Goal: Task Accomplishment & Management: Manage account settings

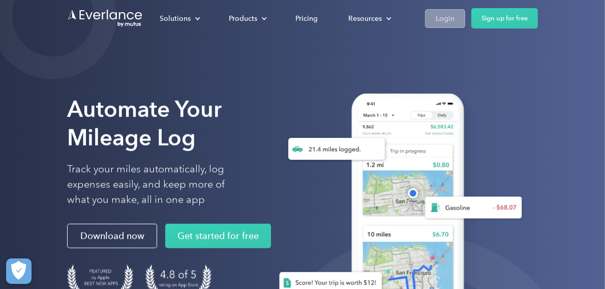
click at [445, 18] on div "Login" at bounding box center [445, 18] width 19 height 13
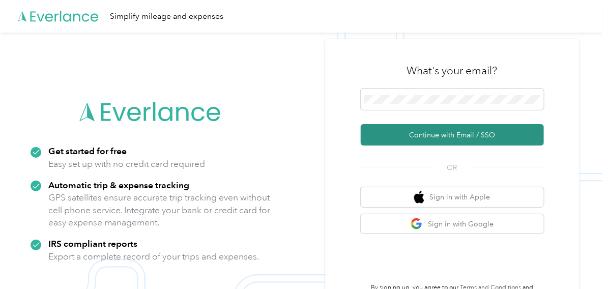
click at [433, 135] on button "Continue with Email / SSO" at bounding box center [451, 134] width 183 height 21
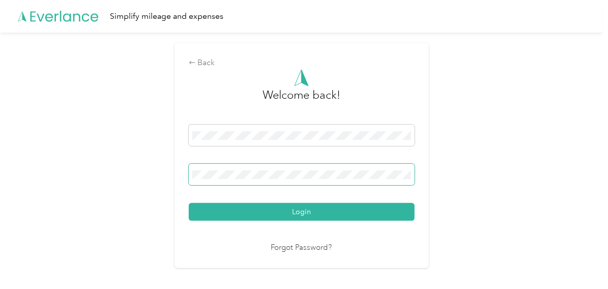
click at [189, 203] on button "Login" at bounding box center [302, 212] width 226 height 18
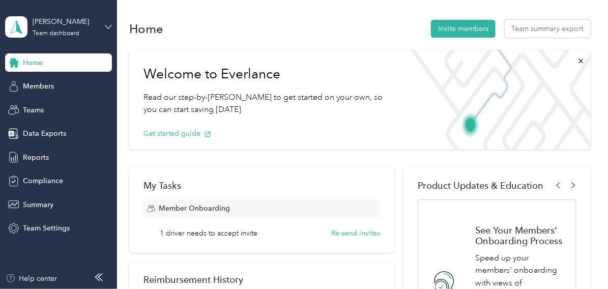
click at [106, 25] on icon at bounding box center [108, 26] width 7 height 7
click at [55, 106] on div "Personal dashboard" at bounding box center [46, 106] width 64 height 11
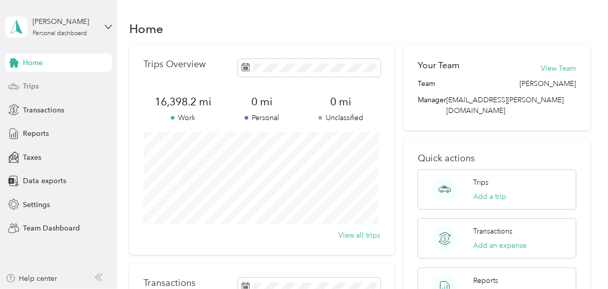
click at [27, 84] on span "Trips" at bounding box center [31, 86] width 16 height 11
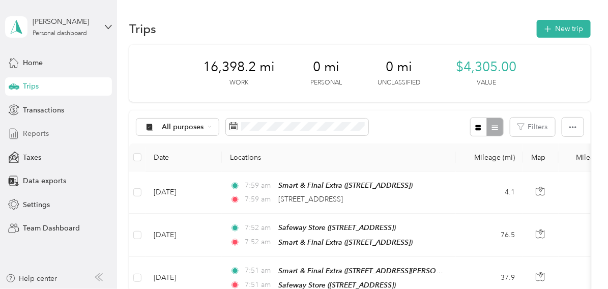
click at [29, 136] on span "Reports" at bounding box center [36, 133] width 26 height 11
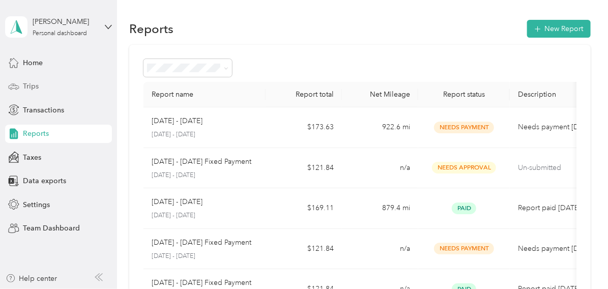
click at [32, 85] on span "Trips" at bounding box center [31, 86] width 16 height 11
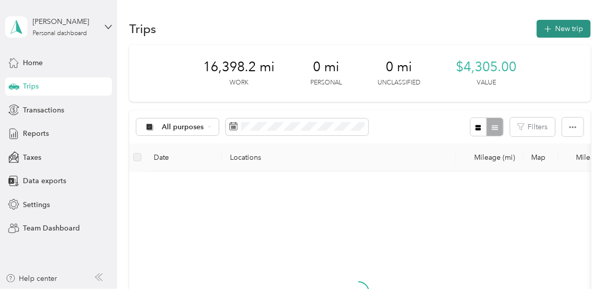
click at [565, 27] on button "New trip" at bounding box center [563, 29] width 54 height 18
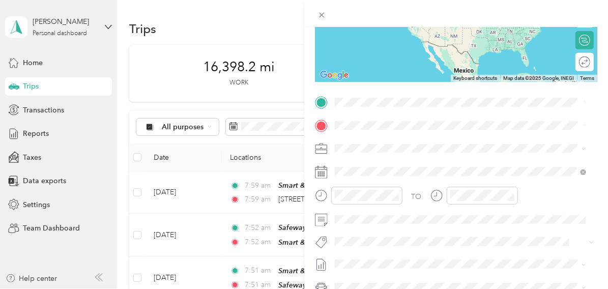
scroll to position [153, 0]
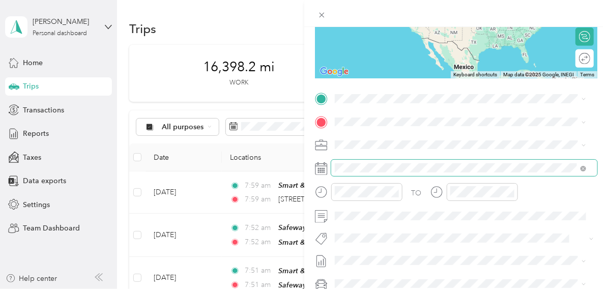
click at [356, 172] on span at bounding box center [464, 168] width 266 height 16
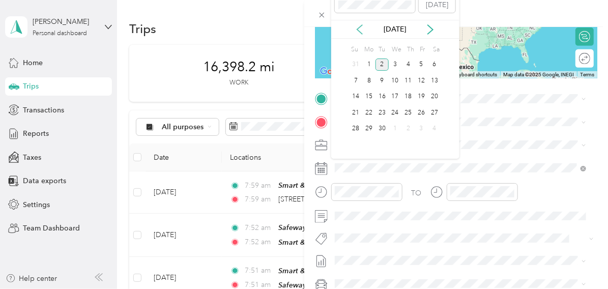
click at [361, 29] on icon at bounding box center [359, 29] width 10 height 10
click at [383, 113] on div "19" at bounding box center [381, 112] width 13 height 13
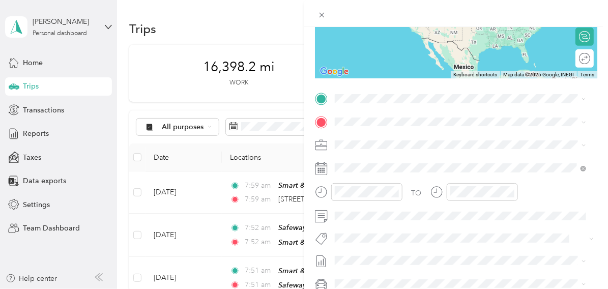
click at [402, 137] on span "[STREET_ADDRESS][US_STATE]" at bounding box center [404, 133] width 102 height 9
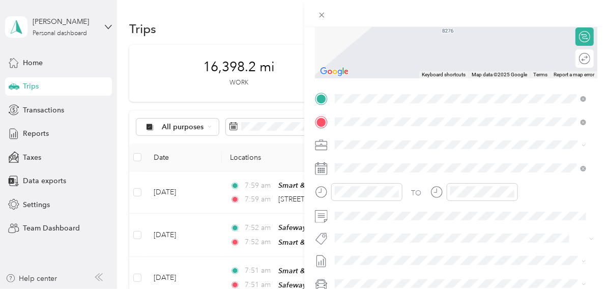
click at [418, 173] on span "[STREET_ADDRESS]" at bounding box center [385, 176] width 65 height 9
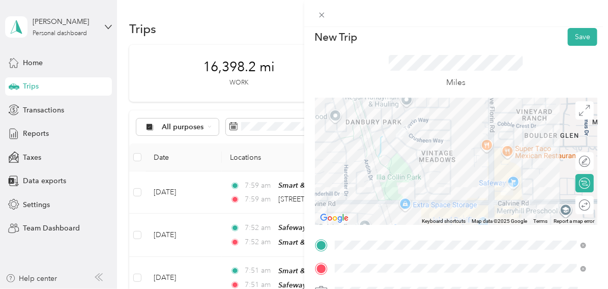
scroll to position [0, 0]
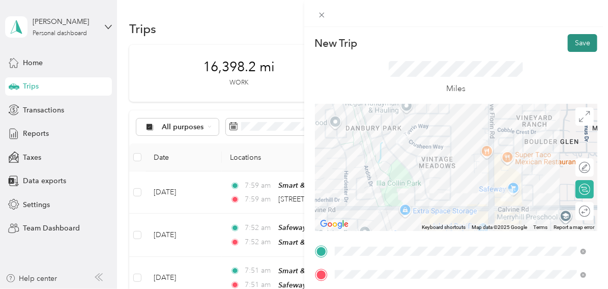
click at [576, 39] on button "Save" at bounding box center [581, 43] width 29 height 18
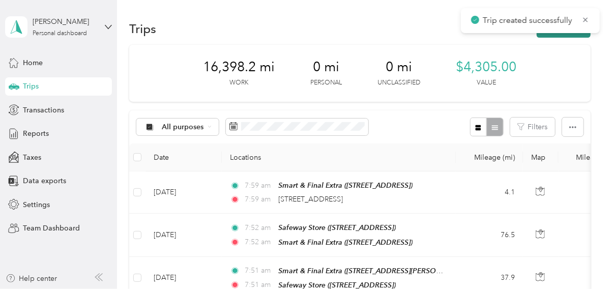
click at [552, 36] on button "New trip" at bounding box center [563, 29] width 54 height 18
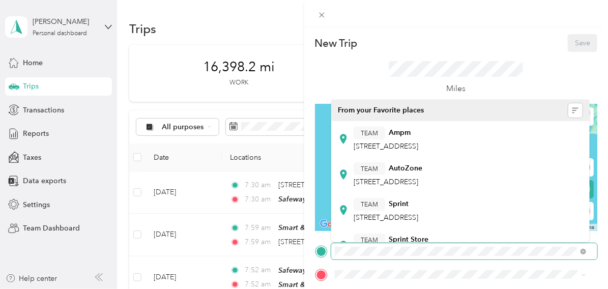
click at [333, 251] on span at bounding box center [464, 251] width 266 height 16
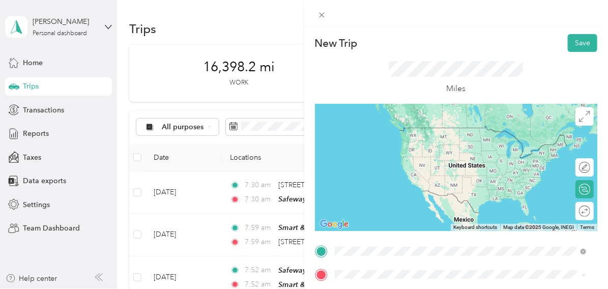
click at [400, 144] on span "[STREET_ADDRESS]" at bounding box center [385, 146] width 65 height 9
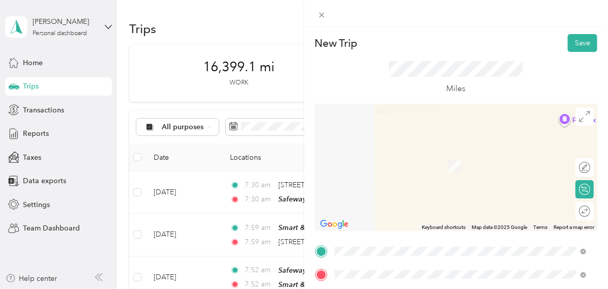
click at [418, 168] on span "[STREET_ADDRESS]" at bounding box center [385, 169] width 65 height 9
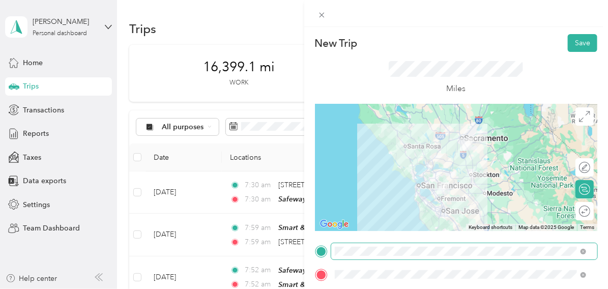
scroll to position [50, 0]
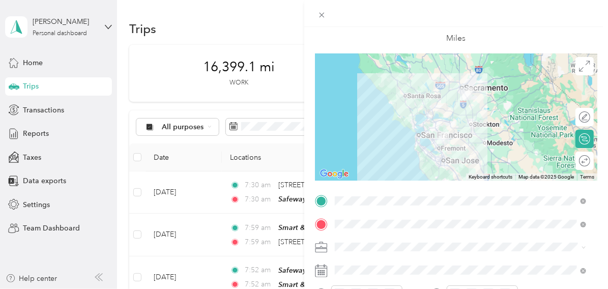
click at [323, 270] on icon at bounding box center [321, 270] width 13 height 13
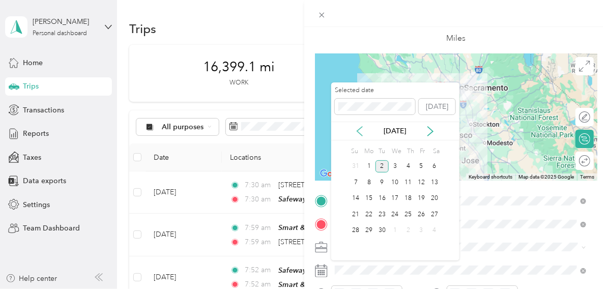
click at [362, 128] on icon at bounding box center [359, 131] width 10 height 10
click at [380, 215] on div "19" at bounding box center [381, 214] width 13 height 13
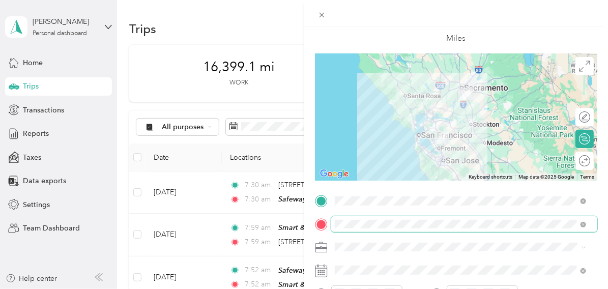
scroll to position [0, 0]
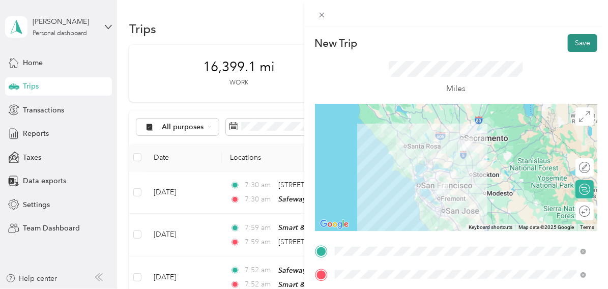
click at [579, 43] on button "Save" at bounding box center [581, 43] width 29 height 18
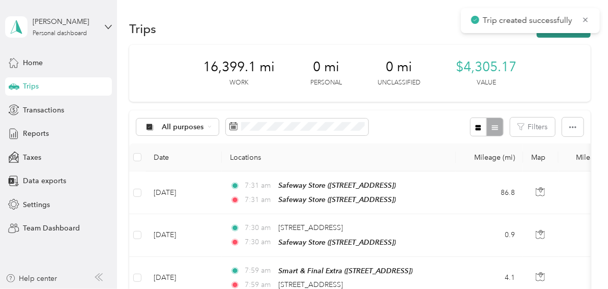
click at [558, 35] on button "New trip" at bounding box center [563, 29] width 54 height 18
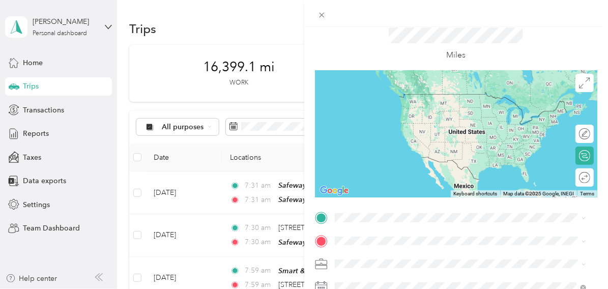
scroll to position [50, 0]
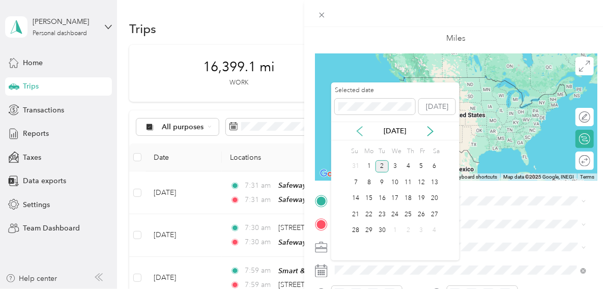
click at [358, 132] on icon at bounding box center [359, 131] width 10 height 10
click at [382, 215] on div "19" at bounding box center [381, 214] width 13 height 13
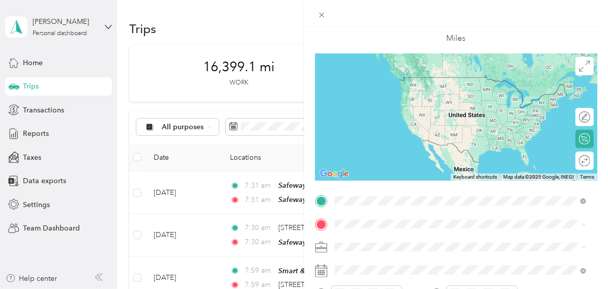
click at [418, 94] on span "[STREET_ADDRESS]" at bounding box center [385, 95] width 65 height 9
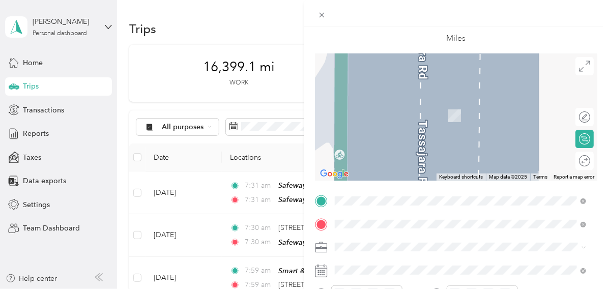
click at [397, 115] on span "[STREET_ADDRESS]" at bounding box center [385, 118] width 65 height 9
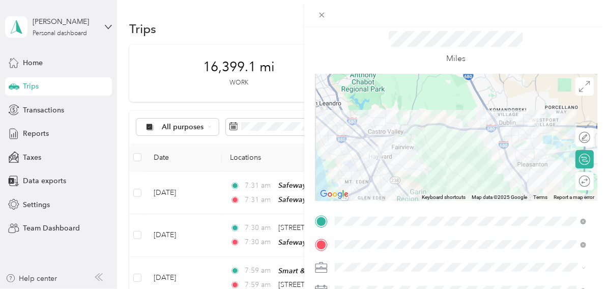
scroll to position [0, 0]
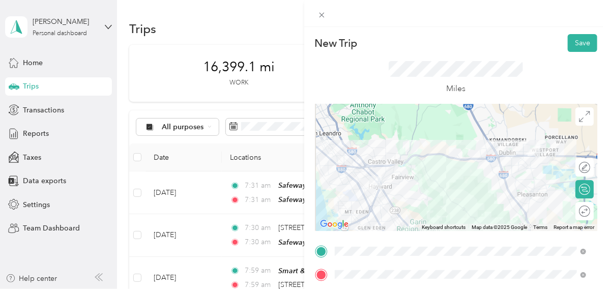
click at [568, 40] on button "Save" at bounding box center [581, 43] width 29 height 18
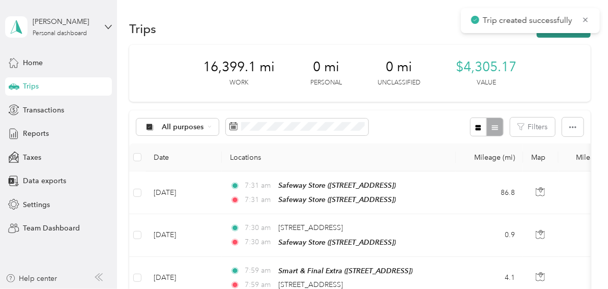
click at [566, 35] on button "New trip" at bounding box center [563, 29] width 54 height 18
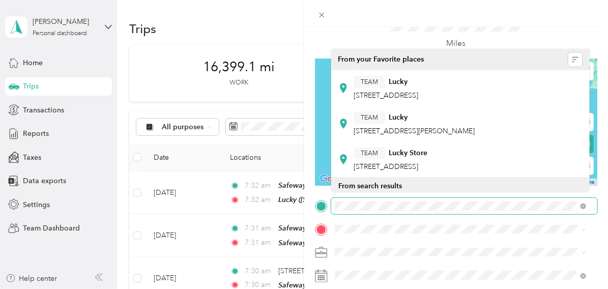
scroll to position [50, 0]
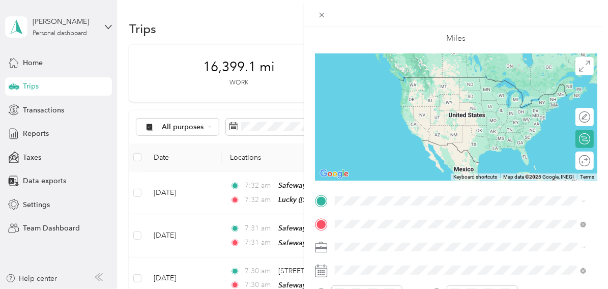
click at [418, 114] on span "[STREET_ADDRESS]" at bounding box center [385, 118] width 65 height 9
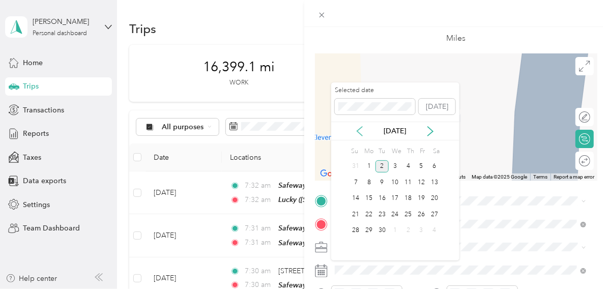
click at [358, 131] on icon at bounding box center [359, 131] width 10 height 10
click at [382, 213] on div "19" at bounding box center [381, 214] width 13 height 13
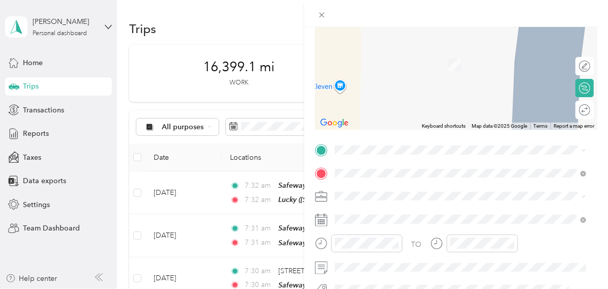
scroll to position [0, 0]
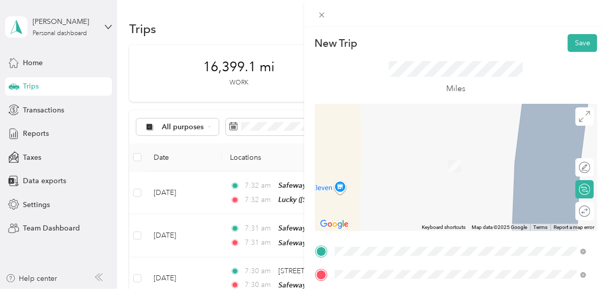
click at [417, 140] on div "TEAM Lucky [STREET_ADDRESS]" at bounding box center [385, 139] width 65 height 25
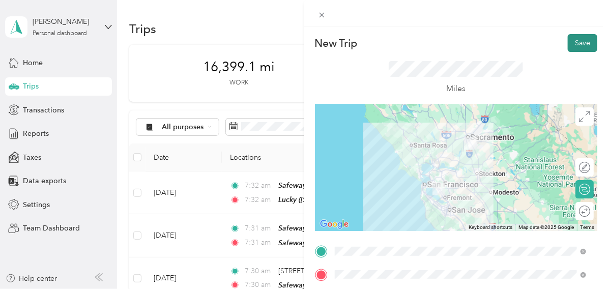
click at [576, 43] on button "Save" at bounding box center [581, 43] width 29 height 18
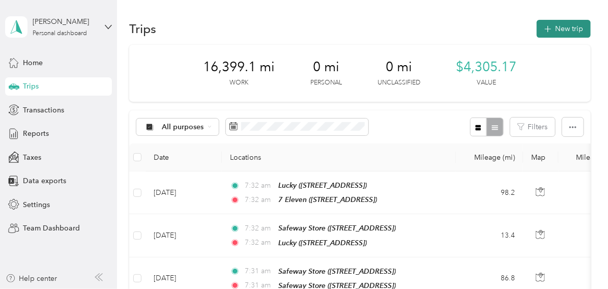
click at [557, 35] on button "New trip" at bounding box center [563, 29] width 54 height 18
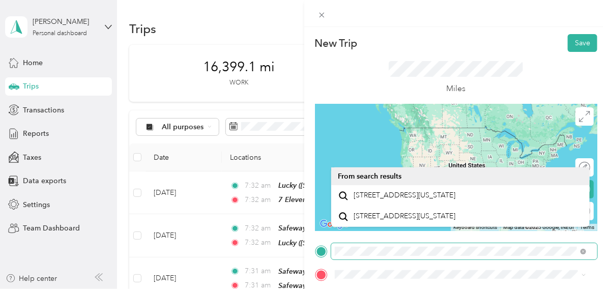
click at [326, 253] on div at bounding box center [456, 251] width 283 height 16
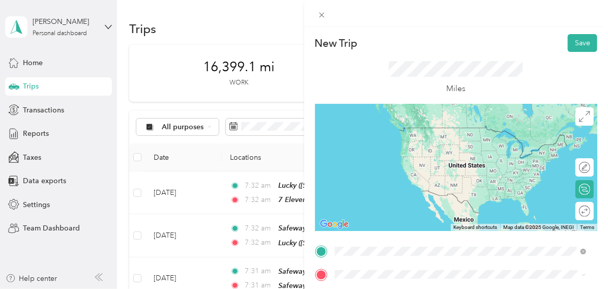
click at [382, 146] on span "[STREET_ADDRESS]" at bounding box center [385, 146] width 65 height 9
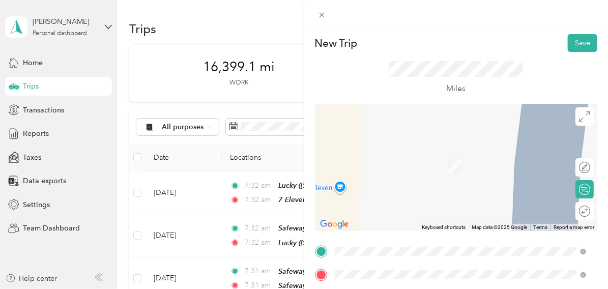
click at [390, 251] on span "[STREET_ADDRESS][US_STATE]" at bounding box center [404, 246] width 102 height 9
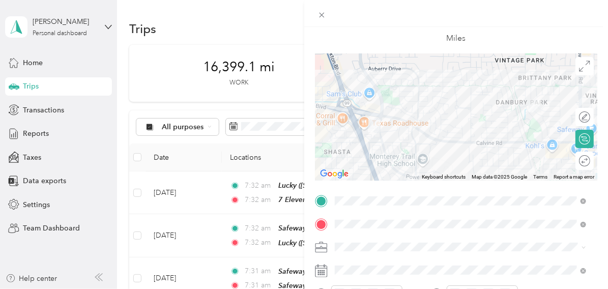
scroll to position [101, 0]
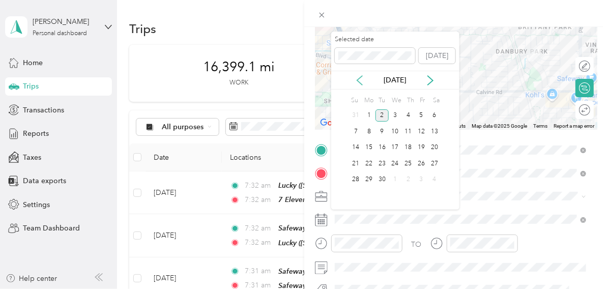
click at [361, 80] on icon at bounding box center [359, 80] width 10 height 10
click at [382, 161] on div "19" at bounding box center [381, 163] width 13 height 13
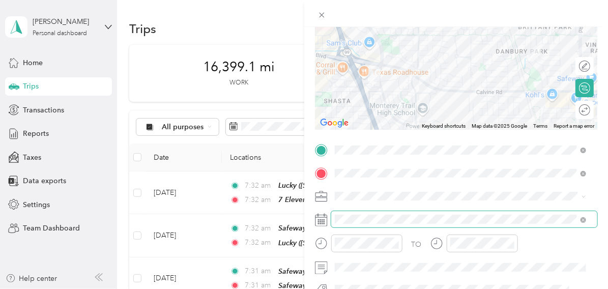
scroll to position [0, 0]
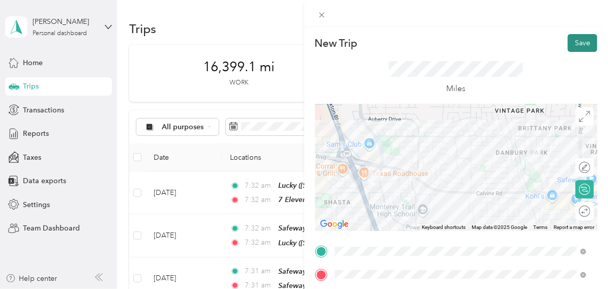
click at [567, 45] on button "Save" at bounding box center [581, 43] width 29 height 18
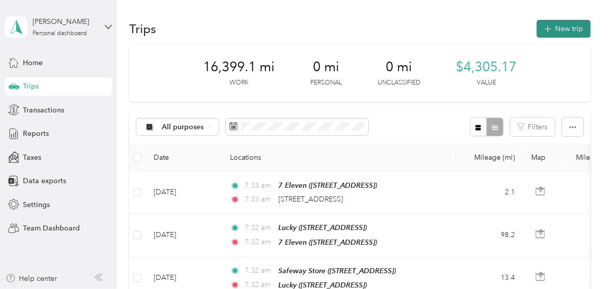
click at [559, 27] on button "New trip" at bounding box center [563, 29] width 54 height 18
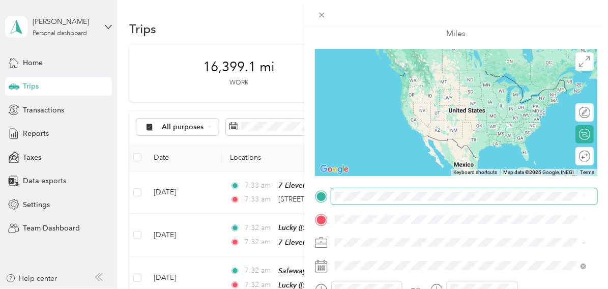
scroll to position [101, 0]
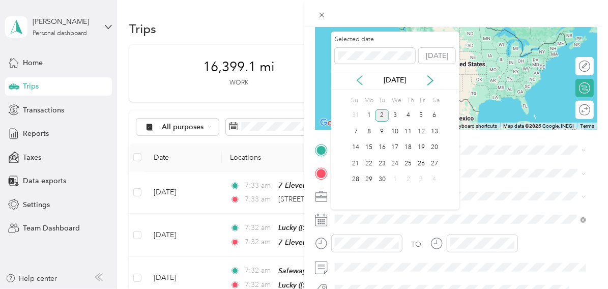
click at [360, 80] on icon at bounding box center [359, 80] width 10 height 10
click at [398, 164] on div "20" at bounding box center [394, 163] width 13 height 13
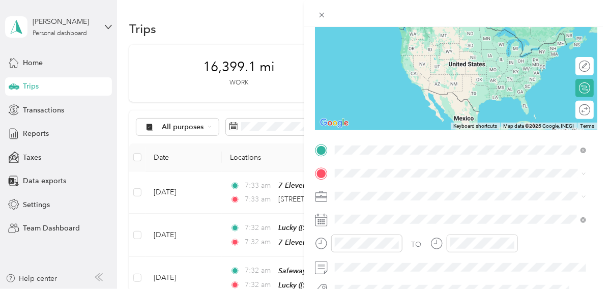
click at [385, 191] on span "[STREET_ADDRESS][US_STATE]" at bounding box center [404, 186] width 102 height 9
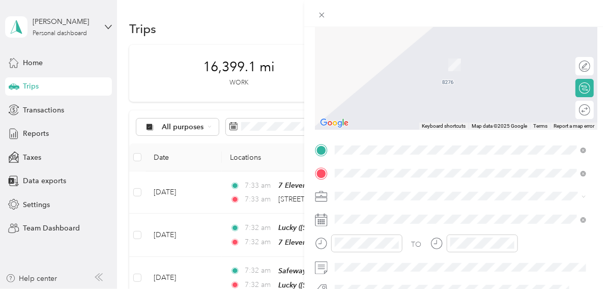
click at [407, 67] on span "[STREET_ADDRESS]" at bounding box center [385, 67] width 65 height 9
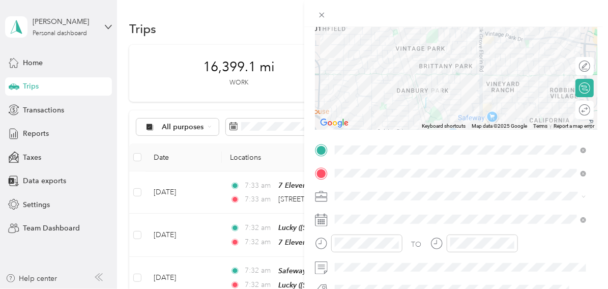
scroll to position [0, 0]
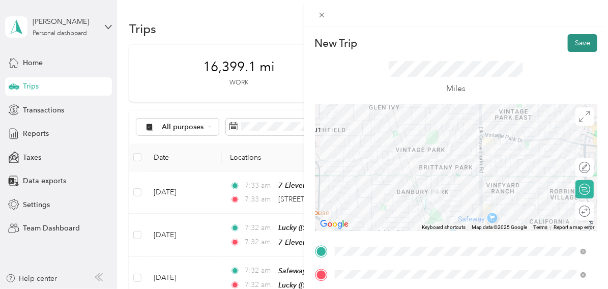
click at [576, 44] on button "Save" at bounding box center [581, 43] width 29 height 18
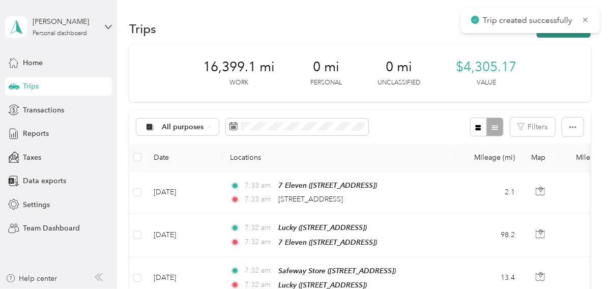
click at [570, 35] on button "New trip" at bounding box center [563, 29] width 54 height 18
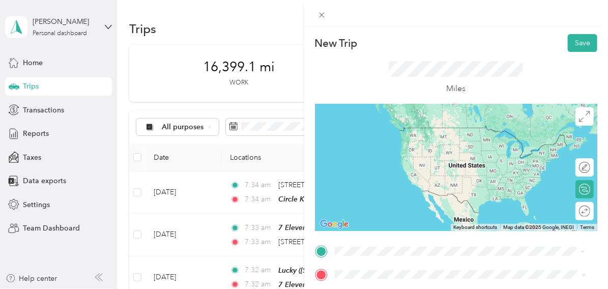
click at [400, 141] on span "[STREET_ADDRESS]" at bounding box center [385, 145] width 65 height 9
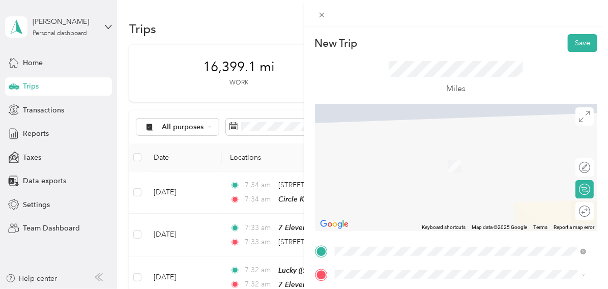
click at [395, 234] on div "TEAM Safeway Store [STREET_ADDRESS][PERSON_NAME]" at bounding box center [467, 238] width 229 height 36
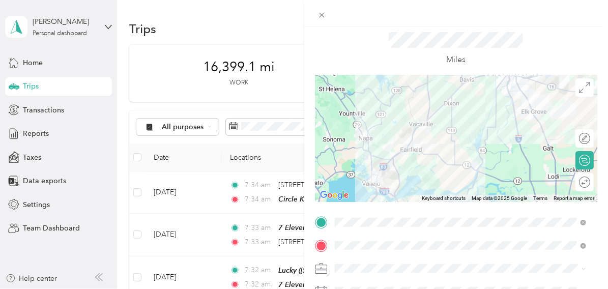
scroll to position [50, 0]
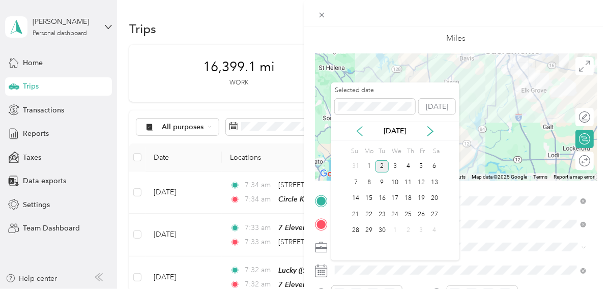
click at [359, 133] on icon at bounding box center [359, 131] width 5 height 9
click at [395, 213] on div "20" at bounding box center [394, 214] width 13 height 13
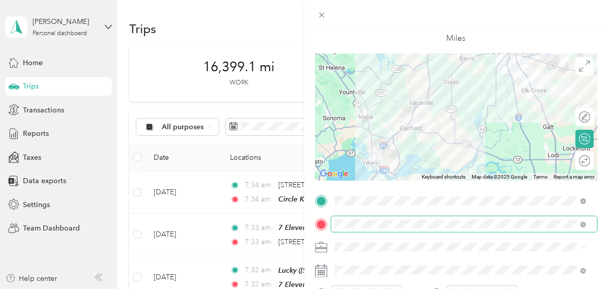
scroll to position [0, 0]
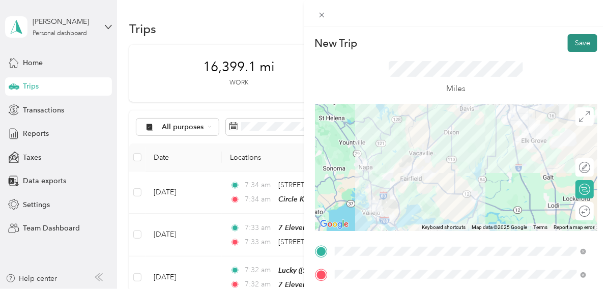
click at [571, 42] on button "Save" at bounding box center [581, 43] width 29 height 18
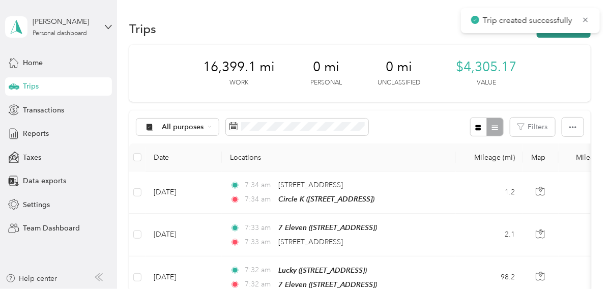
click at [565, 35] on button "New trip" at bounding box center [563, 29] width 54 height 18
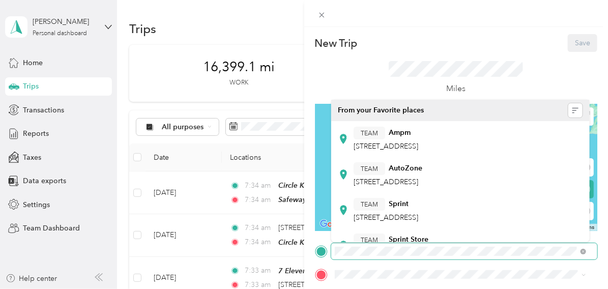
click at [330, 253] on div at bounding box center [456, 251] width 283 height 16
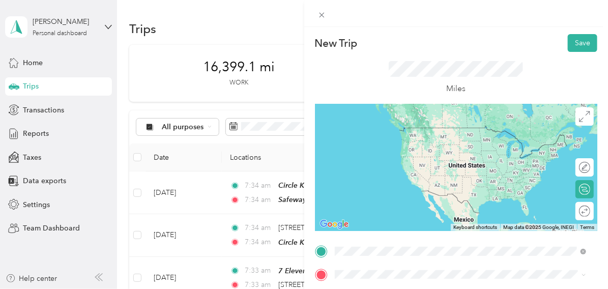
click at [417, 216] on span "774 Admiral [PERSON_NAME], 945913650, [GEOGRAPHIC_DATA], [GEOGRAPHIC_DATA], [GE…" at bounding box center [462, 222] width 218 height 19
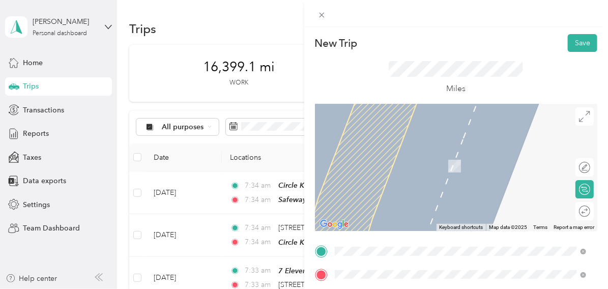
click at [394, 166] on span "[STREET_ADDRESS]" at bounding box center [385, 169] width 65 height 9
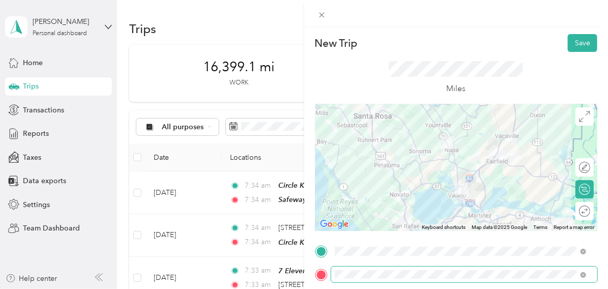
scroll to position [101, 0]
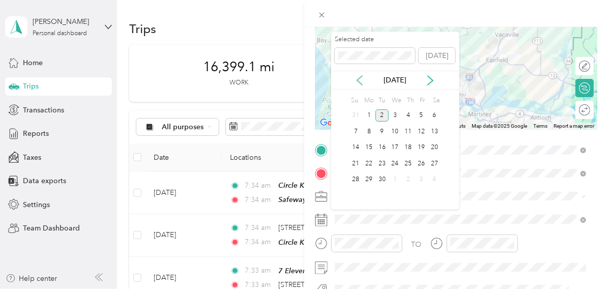
click at [357, 80] on icon at bounding box center [359, 80] width 5 height 9
click at [394, 165] on div "20" at bounding box center [394, 163] width 13 height 13
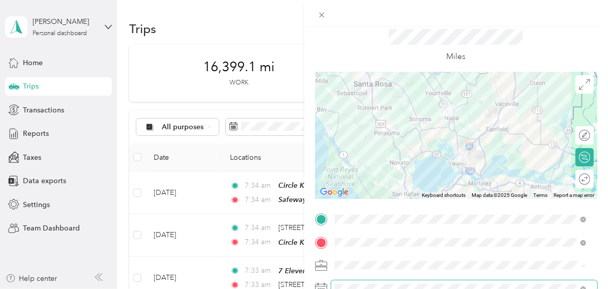
scroll to position [0, 0]
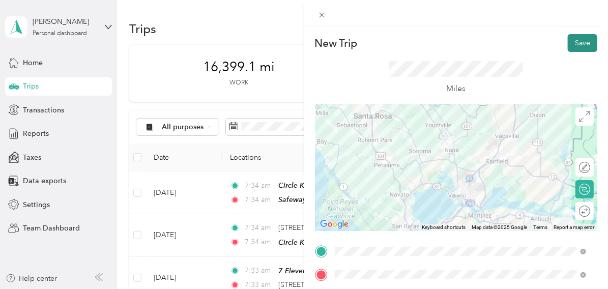
click at [574, 43] on button "Save" at bounding box center [581, 43] width 29 height 18
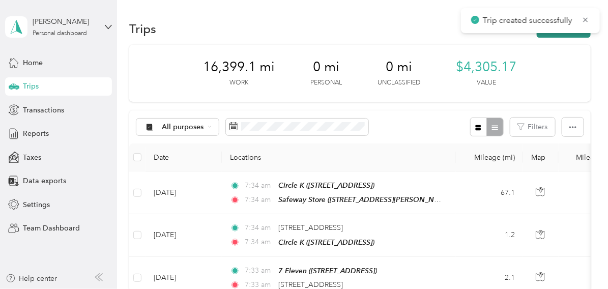
click at [563, 35] on button "New trip" at bounding box center [563, 29] width 54 height 18
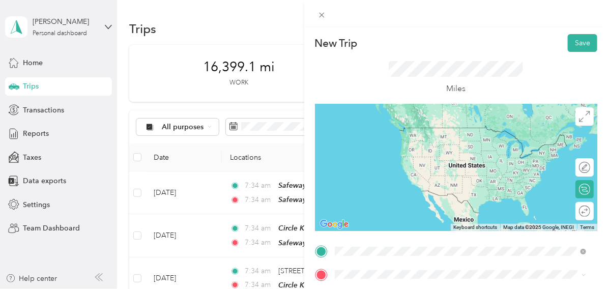
click at [415, 144] on span "[STREET_ADDRESS]" at bounding box center [385, 146] width 65 height 9
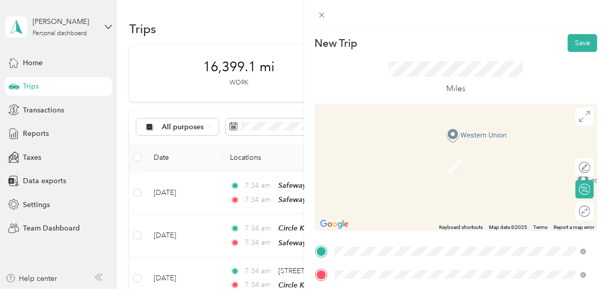
click at [408, 171] on div "TEAM Bel Air [STREET_ADDRESS]" at bounding box center [385, 161] width 65 height 25
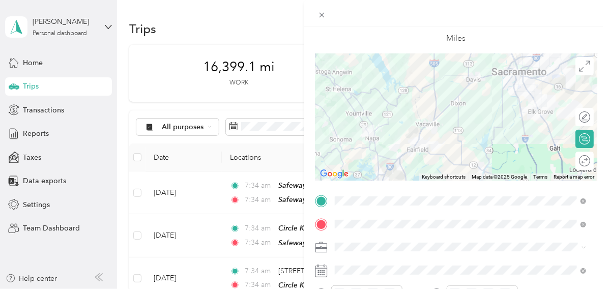
scroll to position [50, 0]
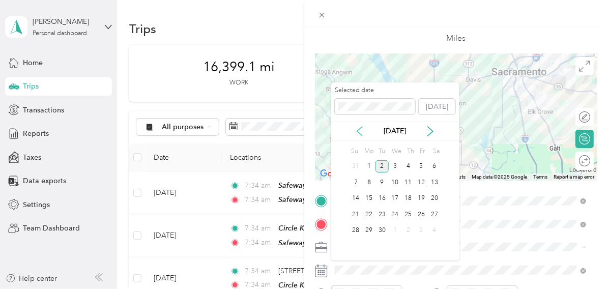
click at [361, 128] on icon at bounding box center [359, 131] width 10 height 10
click at [393, 216] on div "20" at bounding box center [394, 214] width 13 height 13
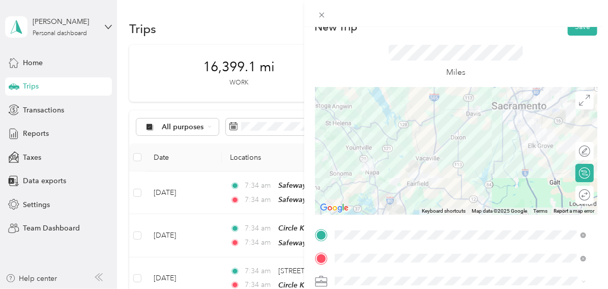
scroll to position [0, 0]
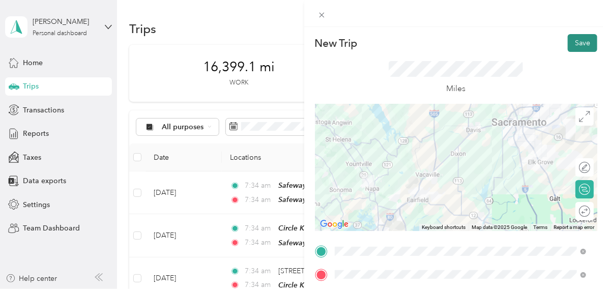
click at [570, 39] on button "Save" at bounding box center [581, 43] width 29 height 18
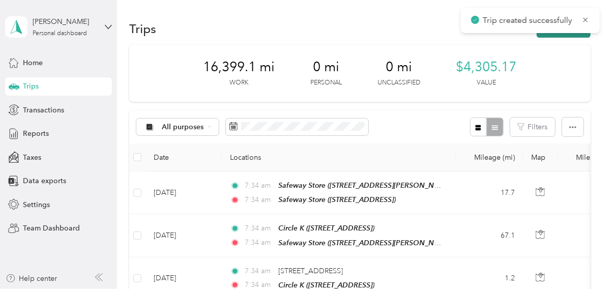
click at [566, 35] on button "New trip" at bounding box center [563, 29] width 54 height 18
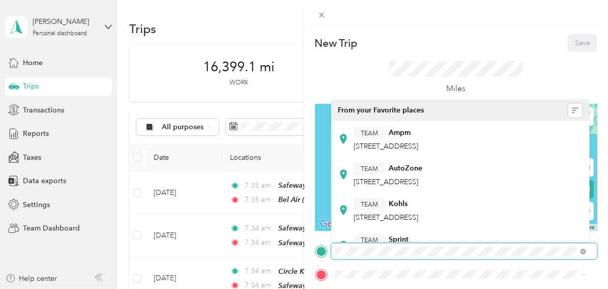
click at [329, 249] on div at bounding box center [456, 251] width 283 height 16
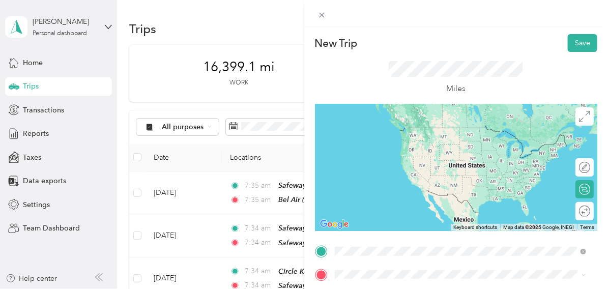
click at [418, 145] on span "[STREET_ADDRESS]" at bounding box center [385, 146] width 65 height 9
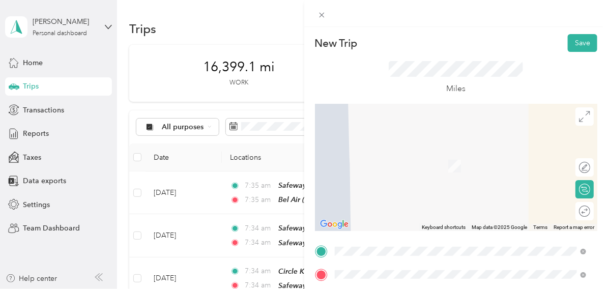
click at [402, 220] on span "[STREET_ADDRESS][US_STATE]" at bounding box center [404, 218] width 102 height 9
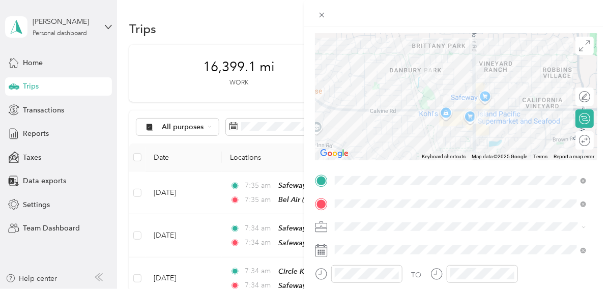
scroll to position [101, 0]
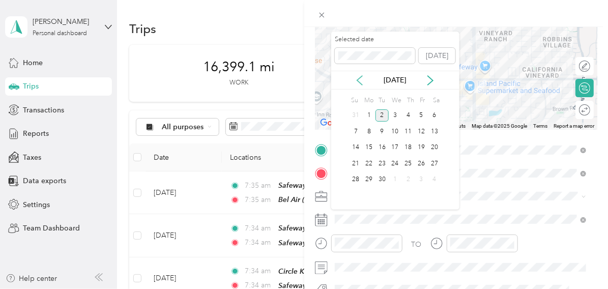
click at [359, 81] on icon at bounding box center [359, 80] width 10 height 10
click at [397, 159] on div "20" at bounding box center [394, 163] width 13 height 13
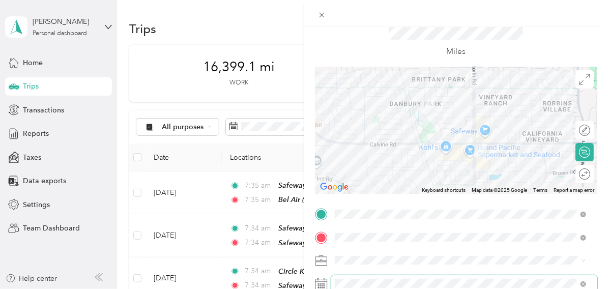
scroll to position [0, 0]
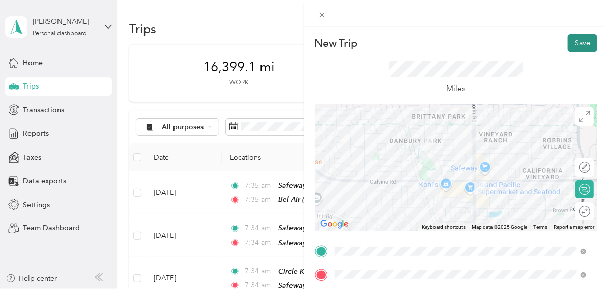
click at [571, 45] on button "Save" at bounding box center [581, 43] width 29 height 18
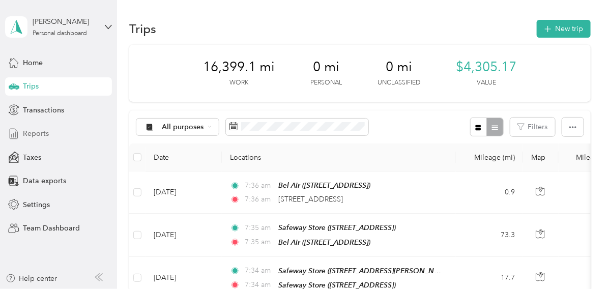
click at [43, 133] on span "Reports" at bounding box center [36, 133] width 26 height 11
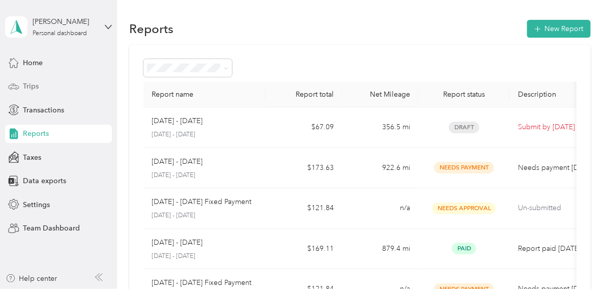
click at [33, 85] on span "Trips" at bounding box center [31, 86] width 16 height 11
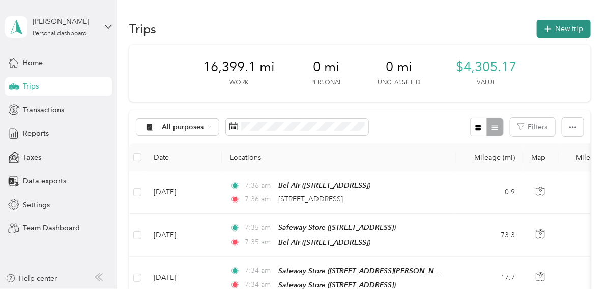
click at [578, 30] on button "New trip" at bounding box center [563, 29] width 54 height 18
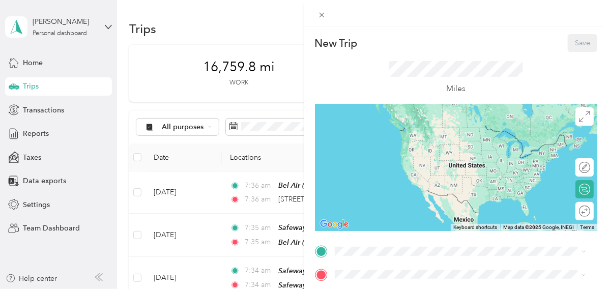
scroll to position [50, 0]
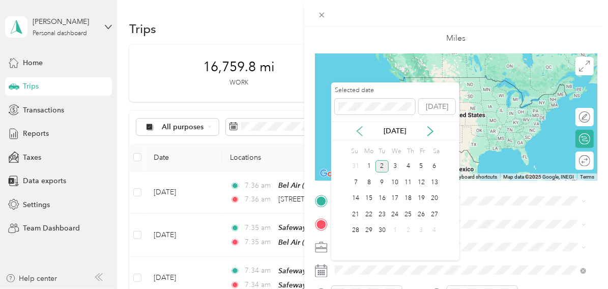
click at [358, 133] on icon at bounding box center [359, 131] width 10 height 10
click at [409, 215] on div "21" at bounding box center [408, 214] width 13 height 13
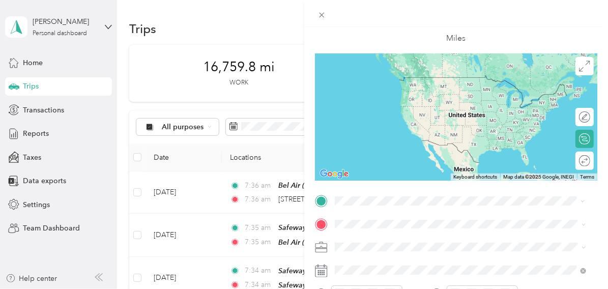
click at [395, 89] on span "[STREET_ADDRESS][US_STATE]" at bounding box center [404, 87] width 102 height 9
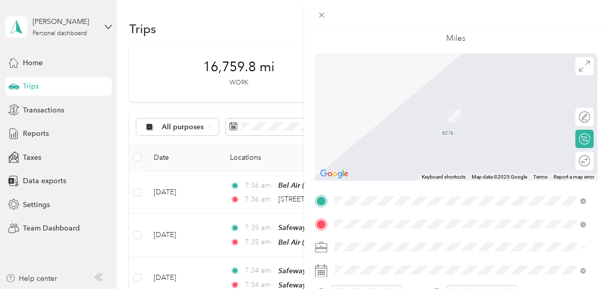
click at [403, 152] on span "[STREET_ADDRESS][PERSON_NAME]" at bounding box center [413, 153] width 121 height 9
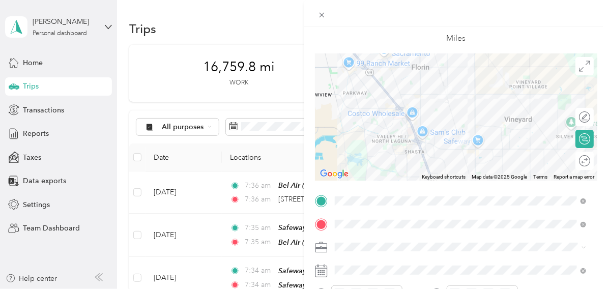
scroll to position [0, 0]
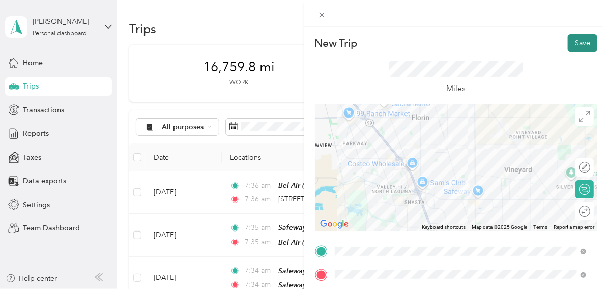
click at [568, 43] on button "Save" at bounding box center [581, 43] width 29 height 18
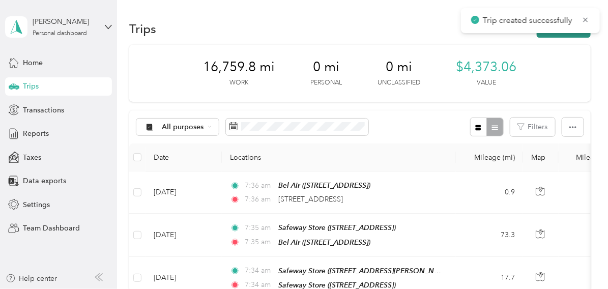
click at [568, 35] on button "New trip" at bounding box center [563, 29] width 54 height 18
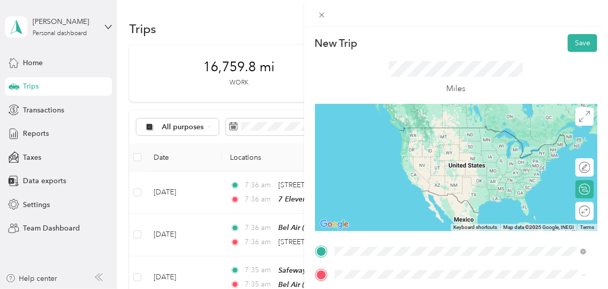
click at [401, 147] on span "[STREET_ADDRESS][PERSON_NAME]" at bounding box center [413, 146] width 121 height 9
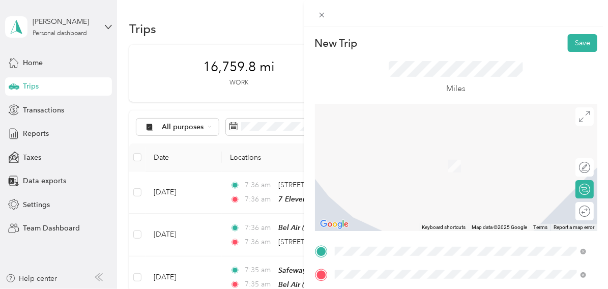
click at [413, 162] on div "TEAM Safeway Store [STREET_ADDRESS][PERSON_NAME]" at bounding box center [413, 161] width 121 height 25
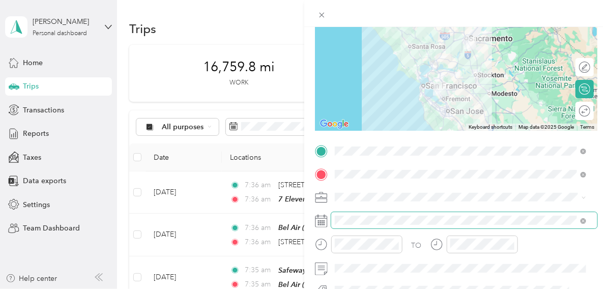
scroll to position [101, 0]
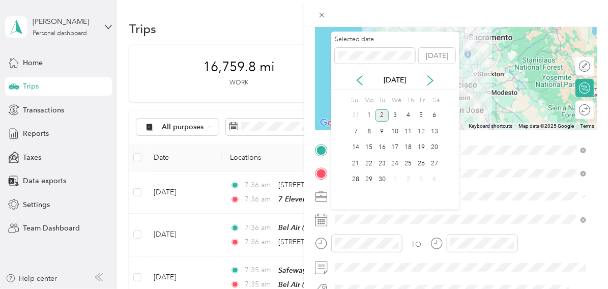
click at [359, 74] on div "[DATE]" at bounding box center [395, 80] width 128 height 19
click at [359, 78] on icon at bounding box center [359, 80] width 10 height 10
click at [409, 162] on div "21" at bounding box center [408, 163] width 13 height 13
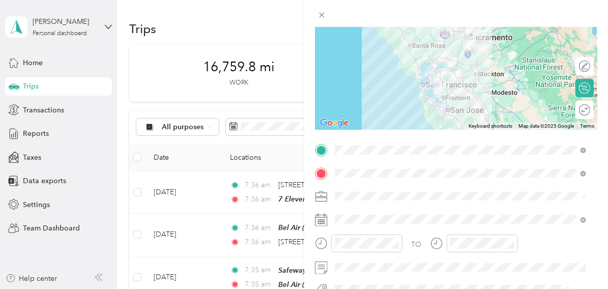
scroll to position [0, 0]
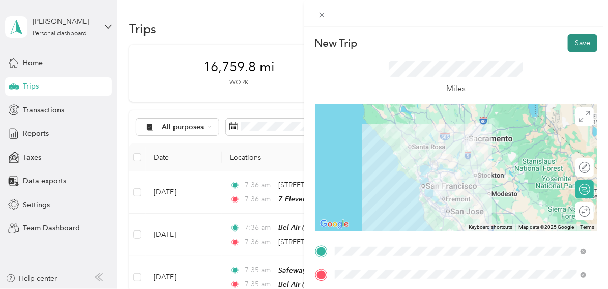
click at [574, 42] on button "Save" at bounding box center [581, 43] width 29 height 18
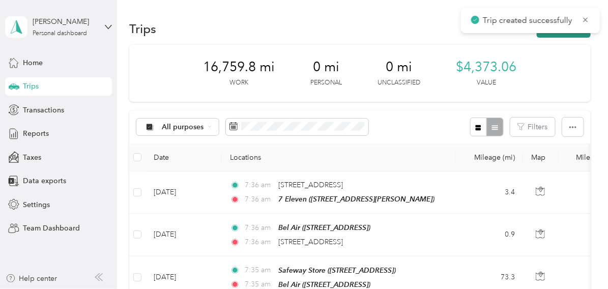
click at [560, 36] on button "New trip" at bounding box center [563, 29] width 54 height 18
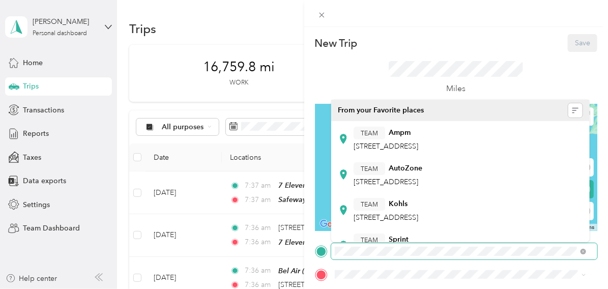
click at [331, 252] on span at bounding box center [464, 251] width 266 height 16
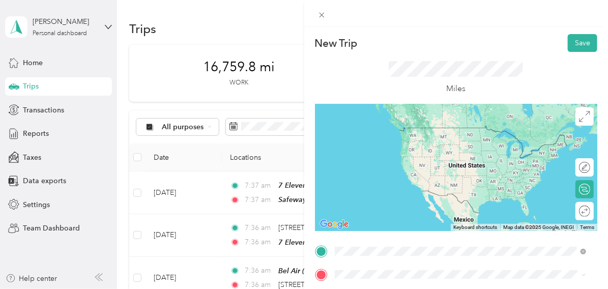
click at [403, 140] on div "TEAM Safeway Store [STREET_ADDRESS][PERSON_NAME]" at bounding box center [413, 139] width 121 height 25
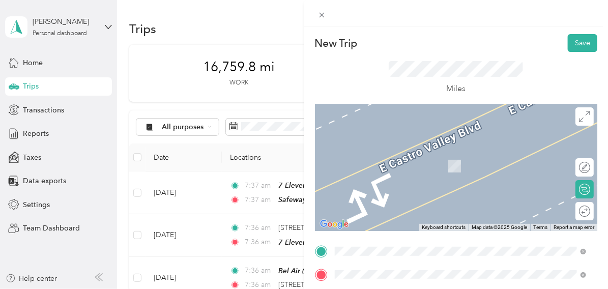
click at [417, 205] on span "[STREET_ADDRESS][PERSON_NAME]" at bounding box center [413, 208] width 121 height 9
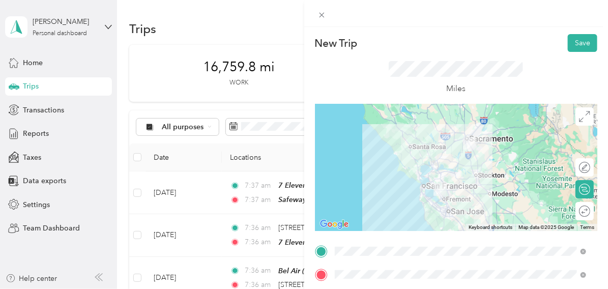
scroll to position [101, 0]
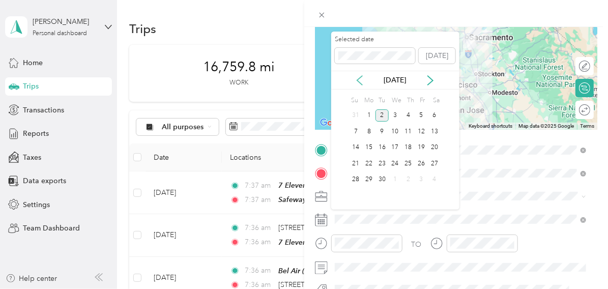
click at [357, 77] on icon at bounding box center [359, 80] width 10 height 10
click at [408, 162] on div "21" at bounding box center [408, 163] width 13 height 13
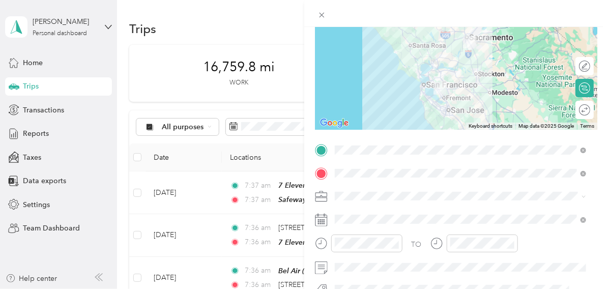
scroll to position [0, 0]
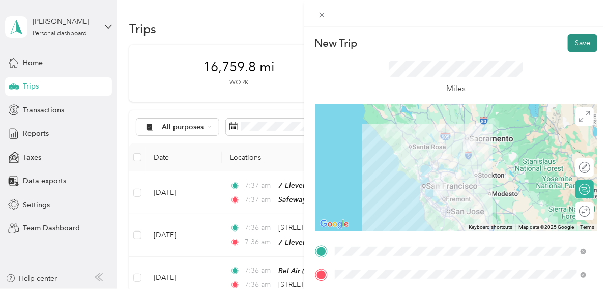
click at [575, 46] on button "Save" at bounding box center [581, 43] width 29 height 18
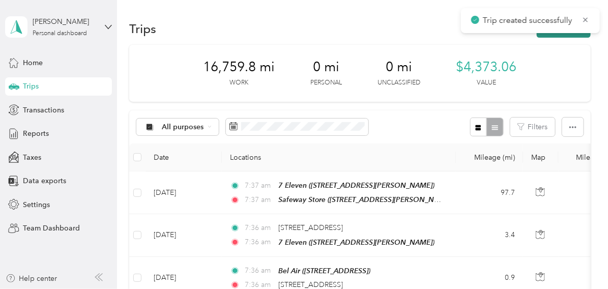
click at [572, 36] on button "New trip" at bounding box center [563, 29] width 54 height 18
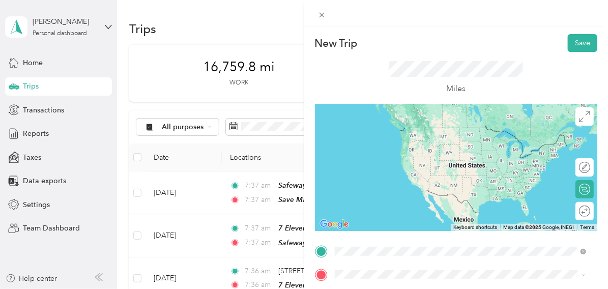
click at [426, 176] on div "TEAM Save Mart [STREET_ADDRESS][PERSON_NAME]" at bounding box center [413, 178] width 121 height 25
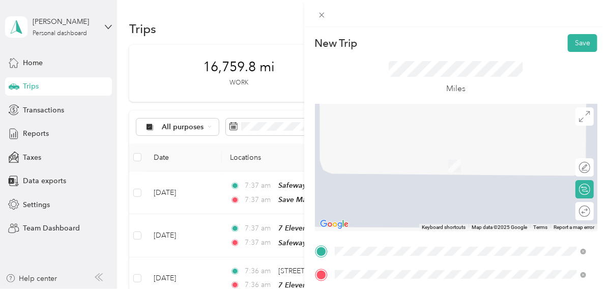
click at [386, 251] on span "[STREET_ADDRESS][US_STATE]" at bounding box center [404, 246] width 102 height 9
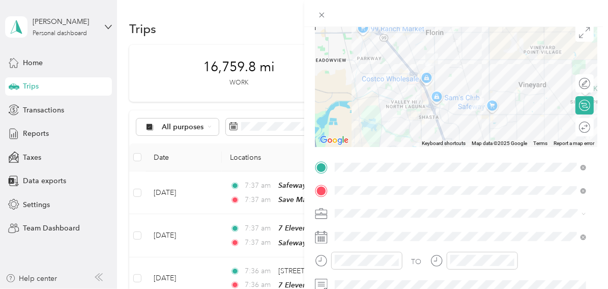
scroll to position [101, 0]
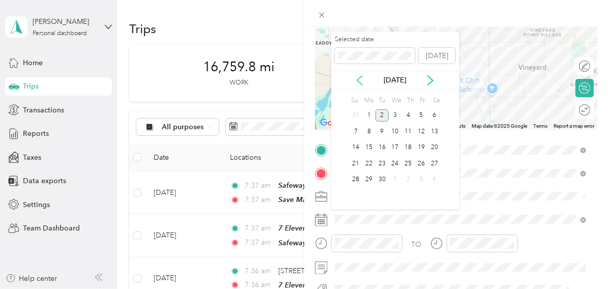
click at [356, 79] on icon at bounding box center [359, 80] width 10 height 10
click at [408, 163] on div "21" at bounding box center [408, 163] width 13 height 13
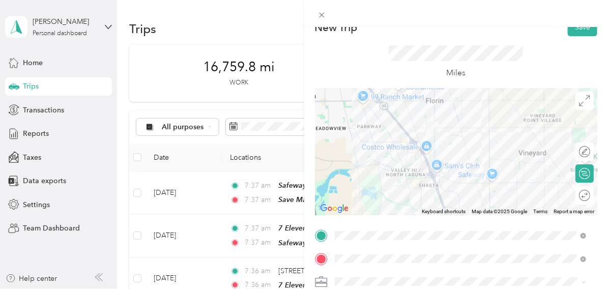
scroll to position [0, 0]
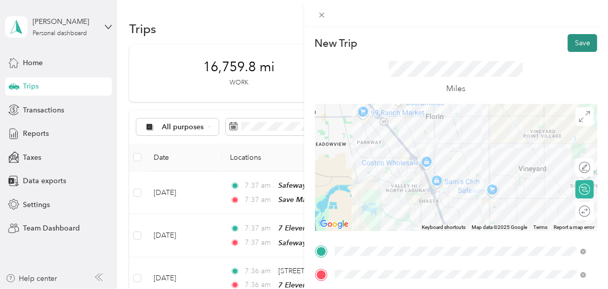
click at [572, 42] on button "Save" at bounding box center [581, 43] width 29 height 18
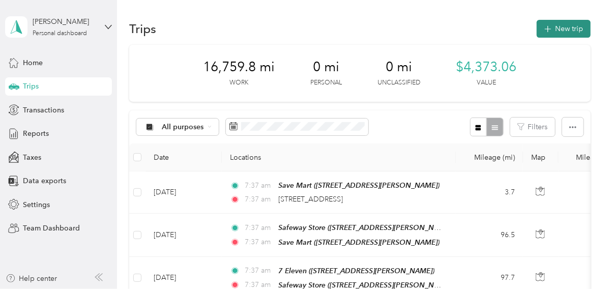
click at [559, 26] on button "New trip" at bounding box center [563, 29] width 54 height 18
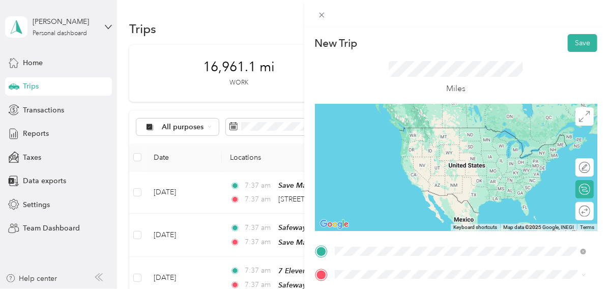
click at [369, 227] on span "[STREET_ADDRESS][US_STATE]" at bounding box center [404, 223] width 102 height 9
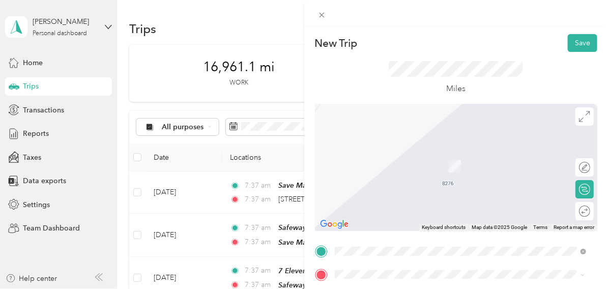
click at [382, 166] on span "[STREET_ADDRESS]" at bounding box center [385, 169] width 65 height 9
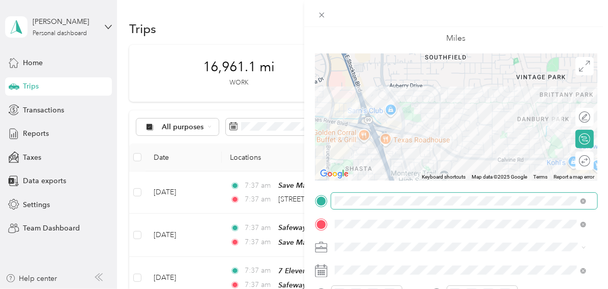
scroll to position [101, 0]
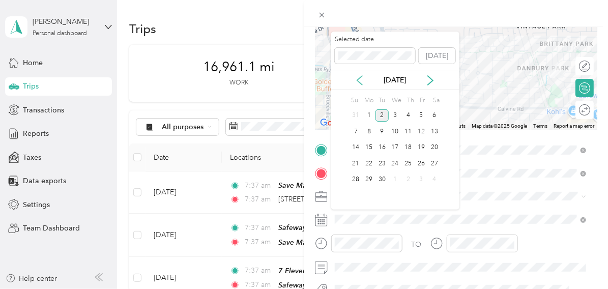
click at [359, 80] on icon at bounding box center [359, 80] width 10 height 10
click at [417, 162] on div "22" at bounding box center [420, 163] width 13 height 13
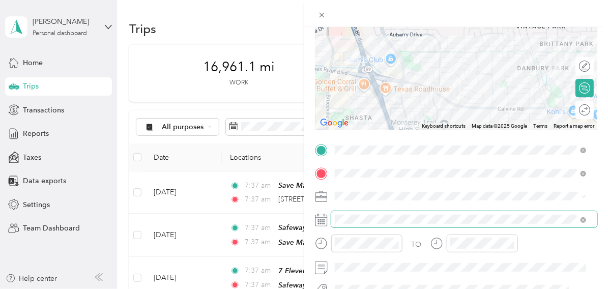
scroll to position [0, 0]
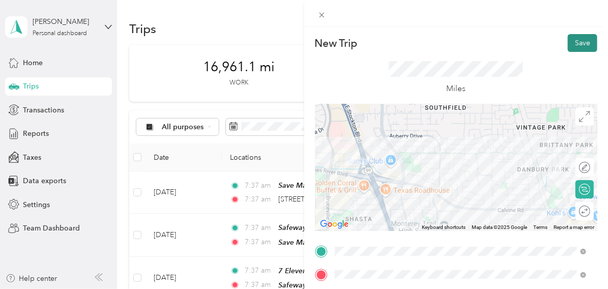
click at [571, 43] on button "Save" at bounding box center [581, 43] width 29 height 18
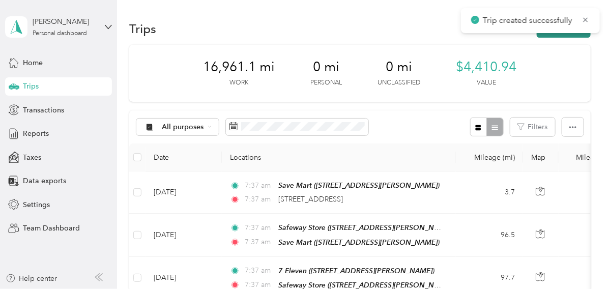
click at [545, 34] on icon "button" at bounding box center [547, 29] width 12 height 12
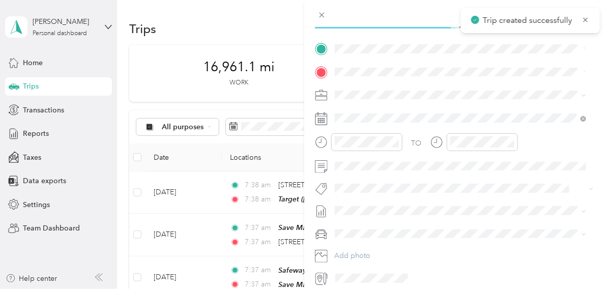
scroll to position [203, 0]
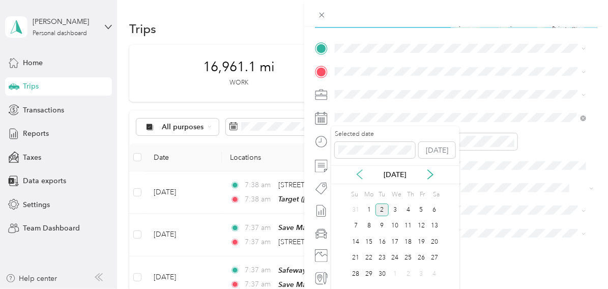
click at [360, 173] on icon at bounding box center [359, 174] width 10 height 10
click at [417, 258] on div "22" at bounding box center [420, 258] width 13 height 13
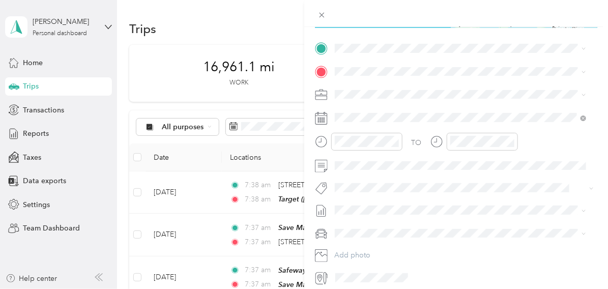
click at [392, 96] on div "TEAM Target [STREET_ADDRESS]" at bounding box center [385, 93] width 65 height 25
click at [412, 122] on span "[STREET_ADDRESS]" at bounding box center [385, 126] width 65 height 9
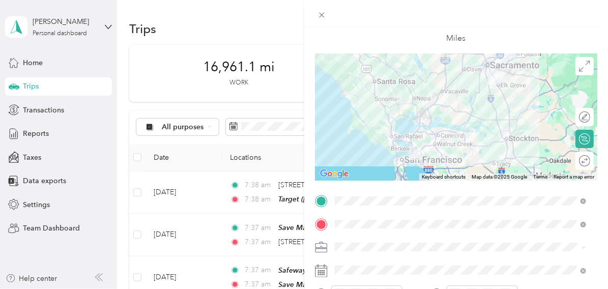
scroll to position [0, 0]
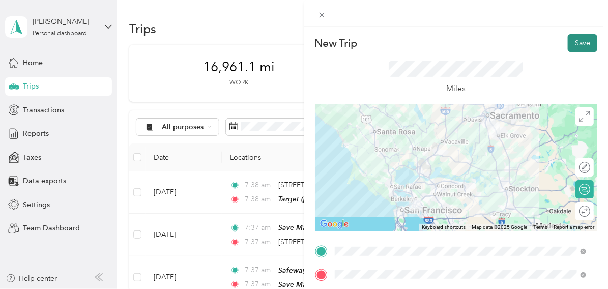
click at [579, 42] on button "Save" at bounding box center [581, 43] width 29 height 18
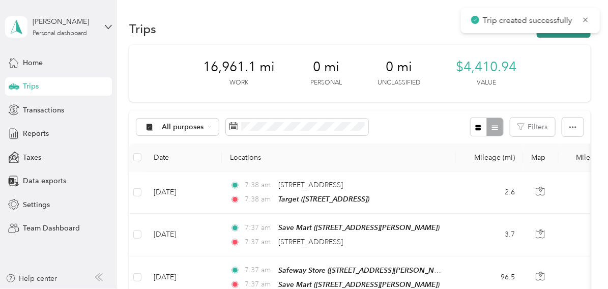
click at [563, 35] on button "New trip" at bounding box center [563, 29] width 54 height 18
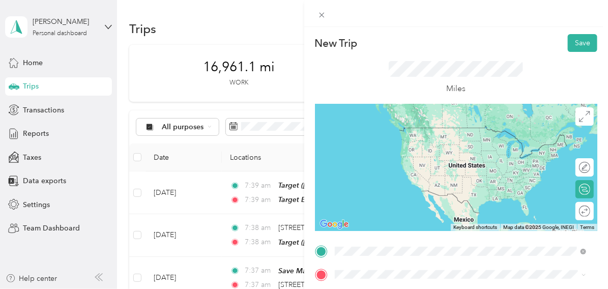
click at [404, 144] on strong "Target Express" at bounding box center [412, 143] width 49 height 9
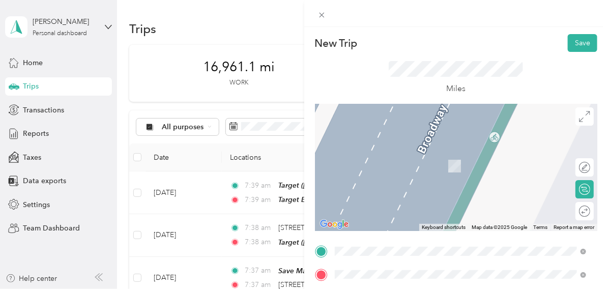
click at [401, 198] on div "TEAM Target" at bounding box center [385, 195] width 65 height 13
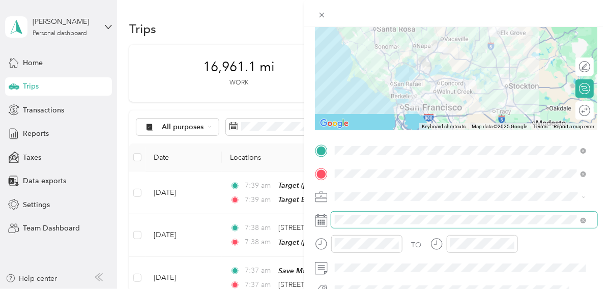
scroll to position [101, 0]
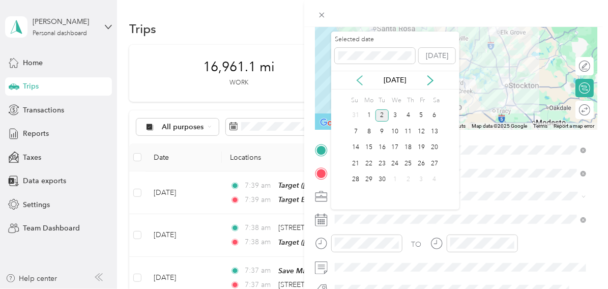
click at [360, 80] on icon at bounding box center [359, 80] width 10 height 10
click at [424, 161] on div "22" at bounding box center [420, 163] width 13 height 13
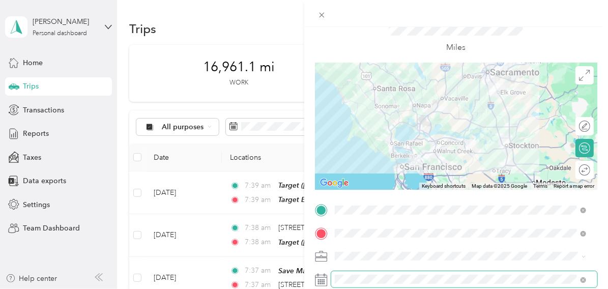
scroll to position [0, 0]
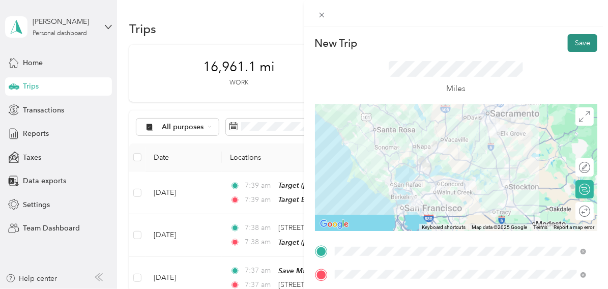
click at [577, 40] on button "Save" at bounding box center [581, 43] width 29 height 18
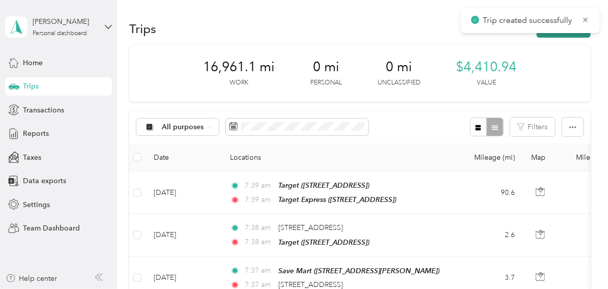
click at [565, 35] on button "New trip" at bounding box center [563, 29] width 54 height 18
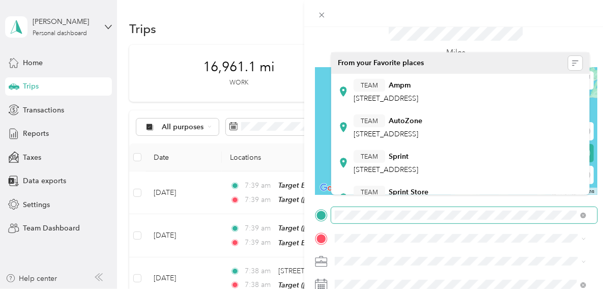
scroll to position [50, 0]
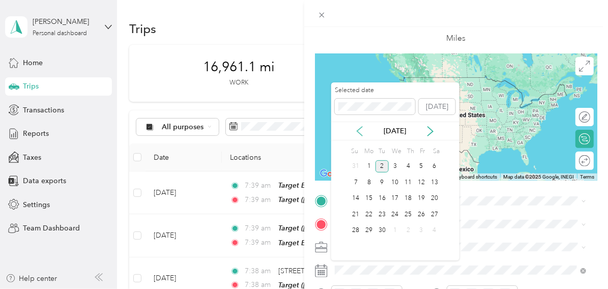
click at [359, 133] on icon at bounding box center [359, 131] width 5 height 9
click at [419, 211] on div "22" at bounding box center [420, 214] width 13 height 13
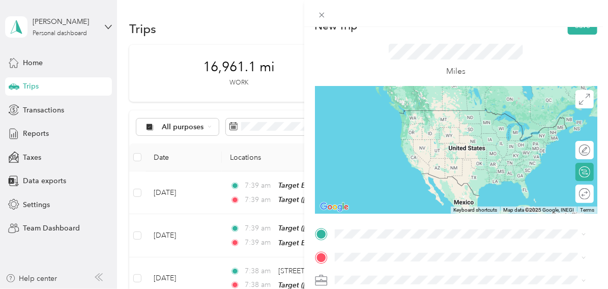
scroll to position [0, 0]
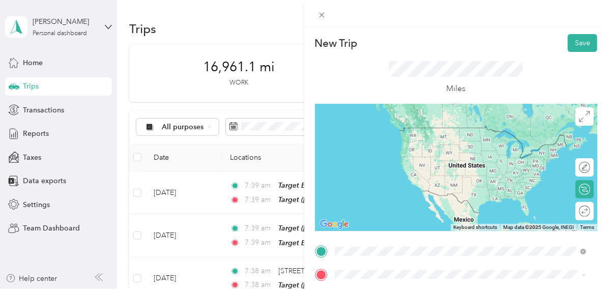
click at [400, 175] on strong "Target" at bounding box center [398, 171] width 21 height 9
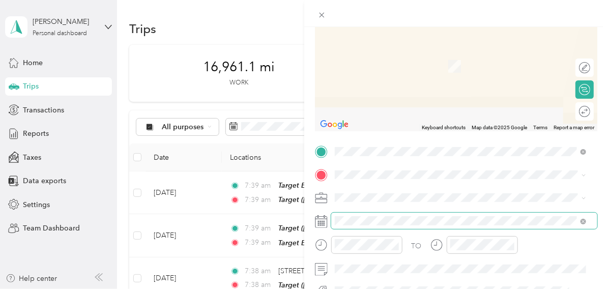
scroll to position [101, 0]
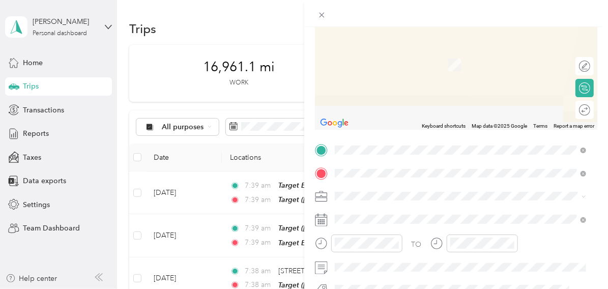
click at [373, 214] on span "[STREET_ADDRESS][US_STATE]" at bounding box center [404, 208] width 102 height 9
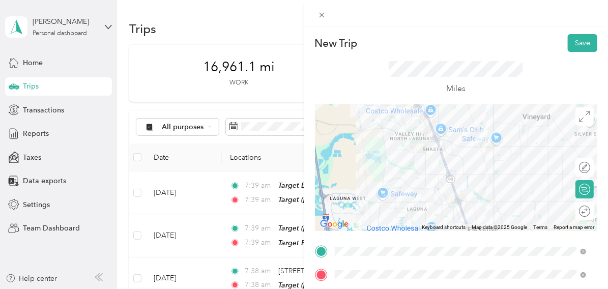
scroll to position [0, 0]
click at [571, 46] on button "Save" at bounding box center [581, 43] width 29 height 18
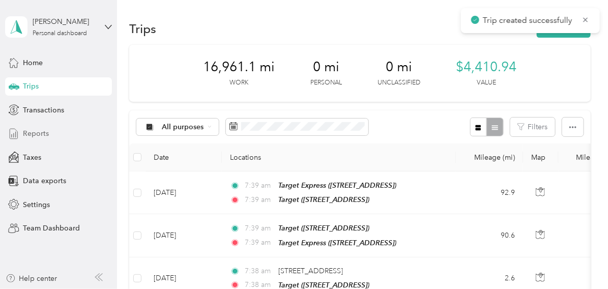
click at [33, 136] on span "Reports" at bounding box center [36, 133] width 26 height 11
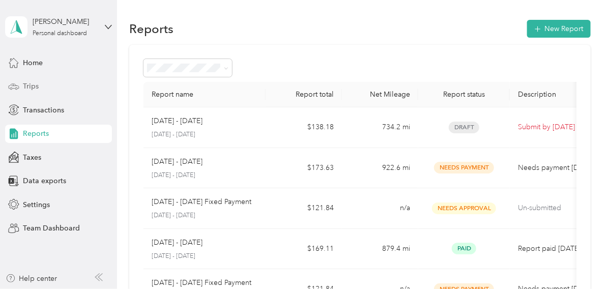
click at [29, 85] on span "Trips" at bounding box center [31, 86] width 16 height 11
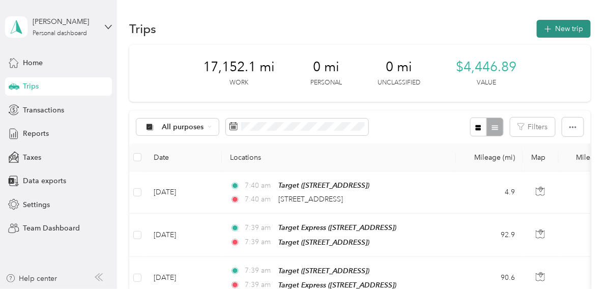
click at [567, 27] on button "New trip" at bounding box center [563, 29] width 54 height 18
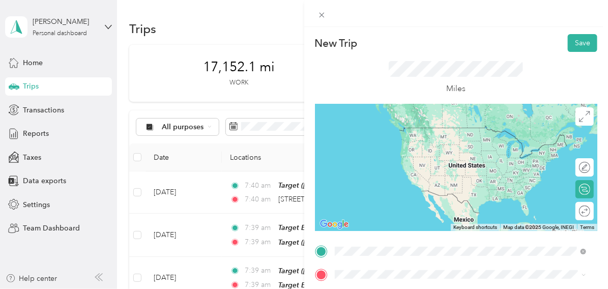
click at [388, 199] on span "[STREET_ADDRESS][US_STATE]" at bounding box center [404, 195] width 102 height 9
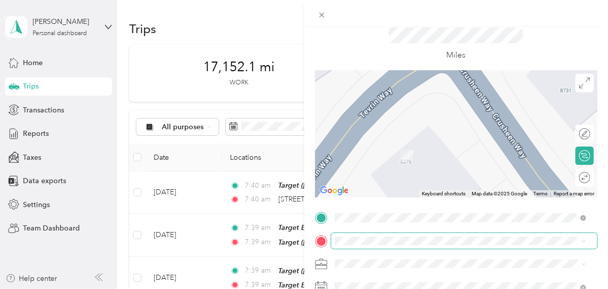
scroll to position [50, 0]
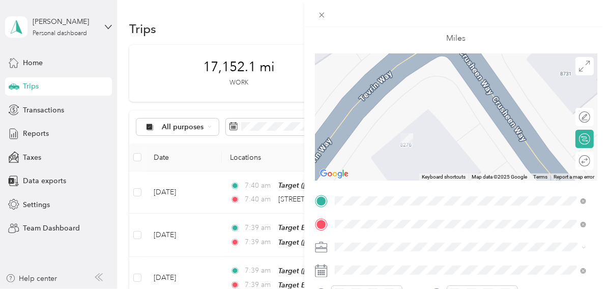
click at [402, 141] on strong "Save Mart" at bounding box center [405, 144] width 34 height 9
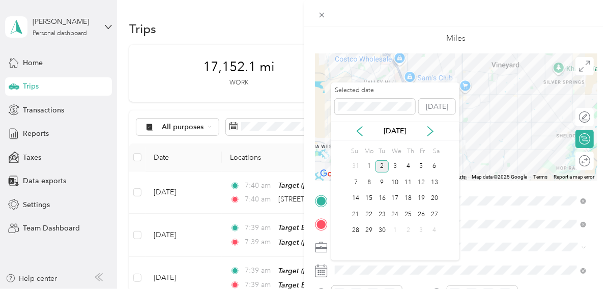
click at [360, 124] on div "[DATE]" at bounding box center [395, 131] width 128 height 19
click at [359, 130] on icon at bounding box center [359, 131] width 10 height 10
click at [372, 231] on div "25" at bounding box center [368, 230] width 13 height 13
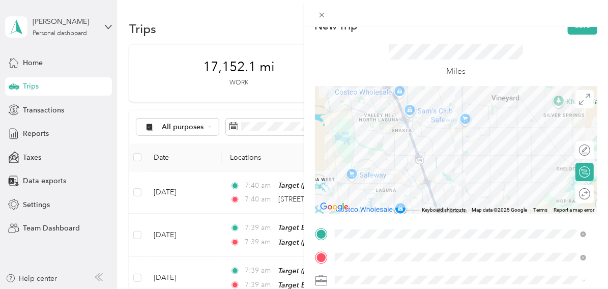
scroll to position [0, 0]
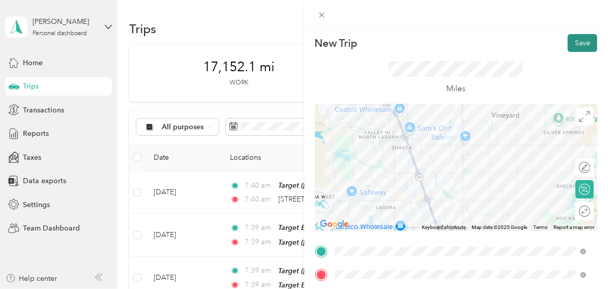
click at [573, 43] on button "Save" at bounding box center [581, 43] width 29 height 18
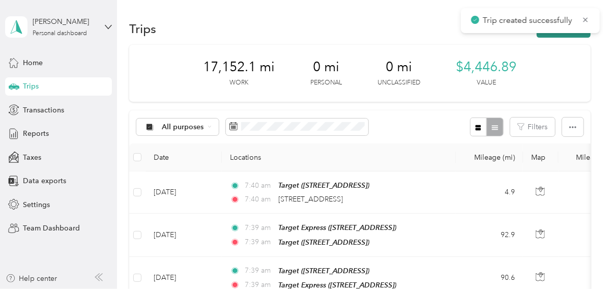
click at [565, 36] on button "New trip" at bounding box center [563, 29] width 54 height 18
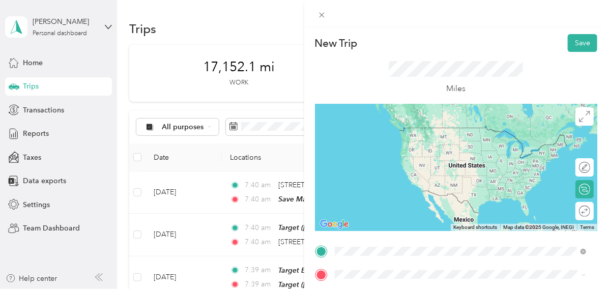
click at [389, 188] on div "TEAM Save Mart [STREET_ADDRESS]" at bounding box center [387, 178] width 69 height 25
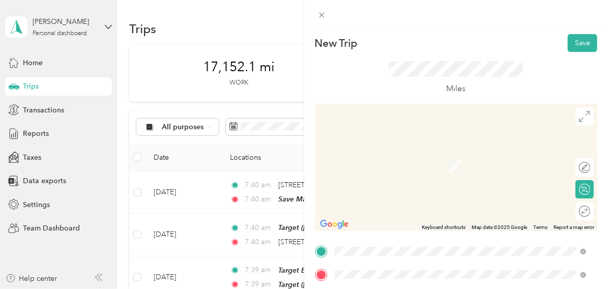
click at [398, 167] on span "[STREET_ADDRESS][PERSON_NAME]" at bounding box center [413, 169] width 121 height 9
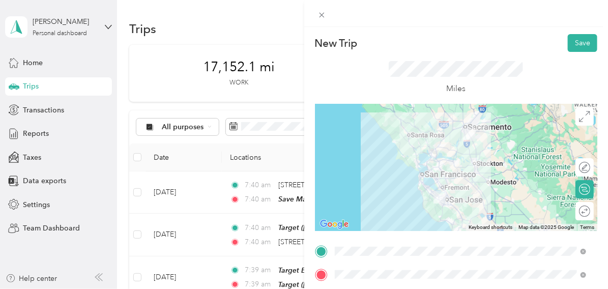
scroll to position [50, 0]
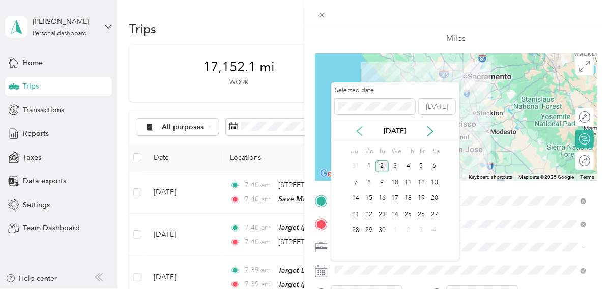
click at [360, 132] on icon at bounding box center [359, 131] width 10 height 10
click at [371, 231] on div "25" at bounding box center [368, 230] width 13 height 13
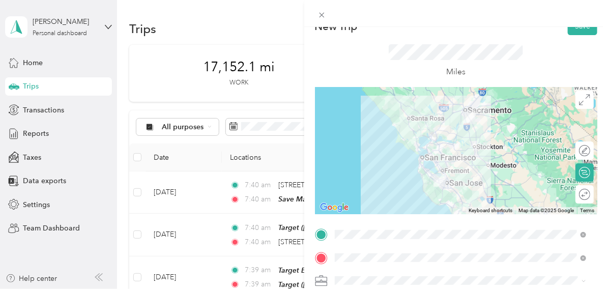
scroll to position [0, 0]
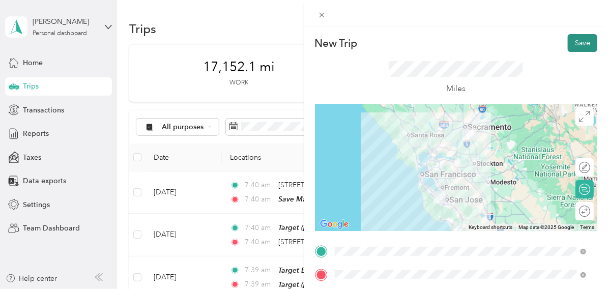
click at [574, 42] on button "Save" at bounding box center [581, 43] width 29 height 18
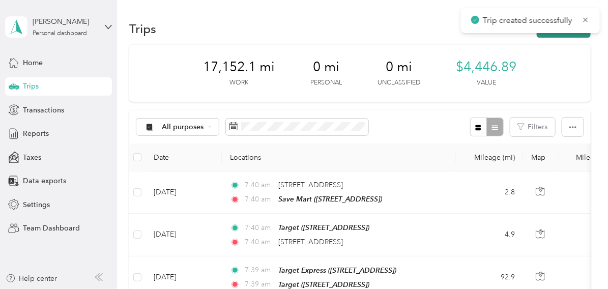
click at [568, 35] on button "New trip" at bounding box center [563, 29] width 54 height 18
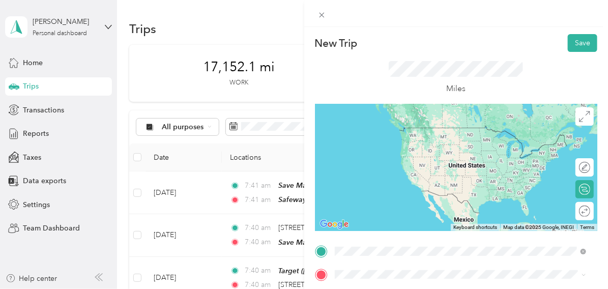
click at [410, 140] on div "TEAM Safeway Store [STREET_ADDRESS][PERSON_NAME]" at bounding box center [413, 139] width 121 height 25
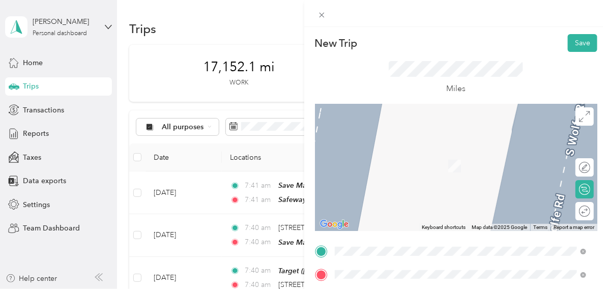
click at [392, 233] on div "TEAM 7 Eleven [STREET_ADDRESS][PERSON_NAME]" at bounding box center [413, 233] width 121 height 25
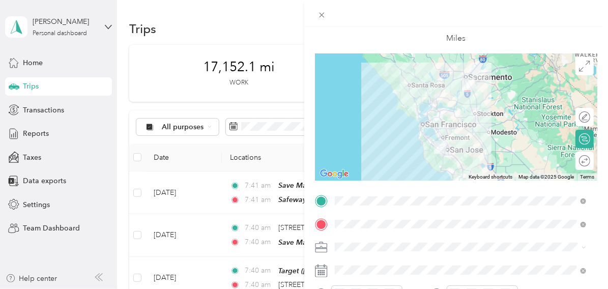
scroll to position [101, 0]
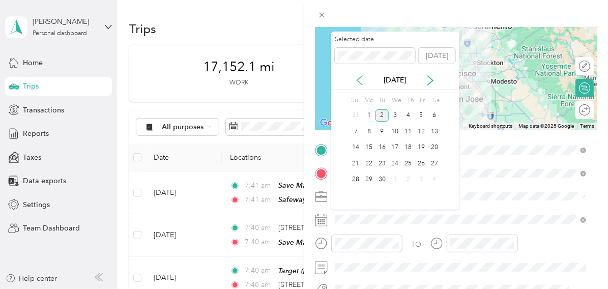
click at [359, 81] on icon at bounding box center [359, 80] width 10 height 10
click at [369, 178] on div "25" at bounding box center [368, 179] width 13 height 13
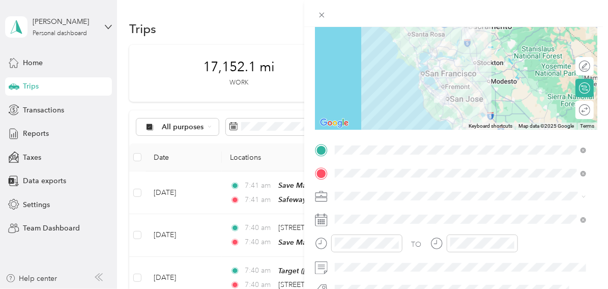
scroll to position [0, 0]
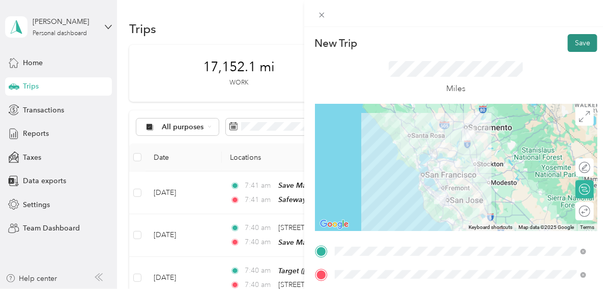
click at [570, 43] on button "Save" at bounding box center [581, 43] width 29 height 18
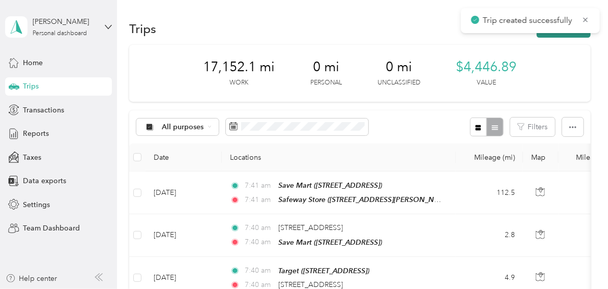
click at [568, 36] on button "New trip" at bounding box center [563, 29] width 54 height 18
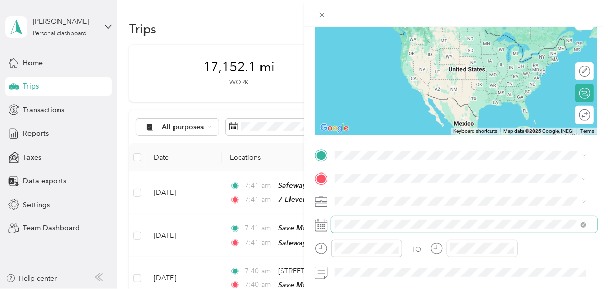
scroll to position [101, 0]
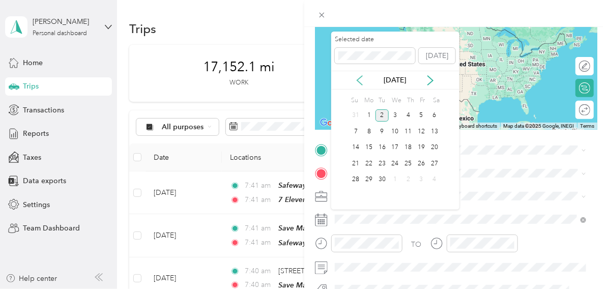
click at [358, 80] on icon at bounding box center [359, 80] width 10 height 10
click at [370, 180] on div "25" at bounding box center [368, 179] width 13 height 13
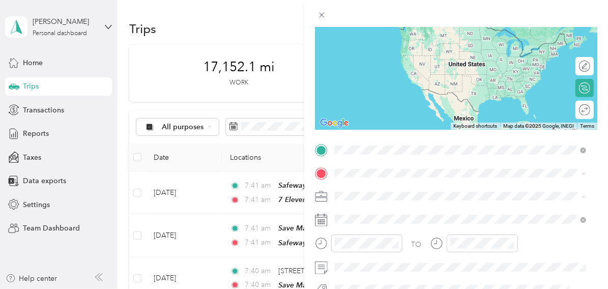
click at [398, 108] on div "TEAM 7 Eleven [STREET_ADDRESS][PERSON_NAME]" at bounding box center [413, 108] width 121 height 25
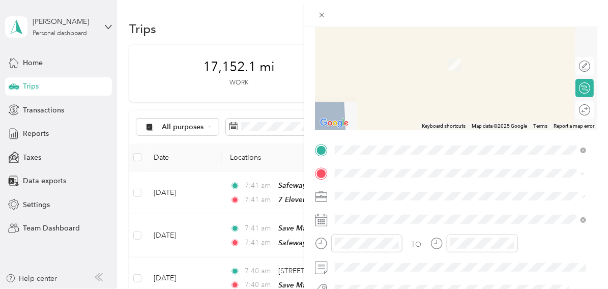
click at [384, 214] on span "[STREET_ADDRESS][US_STATE]" at bounding box center [404, 208] width 102 height 9
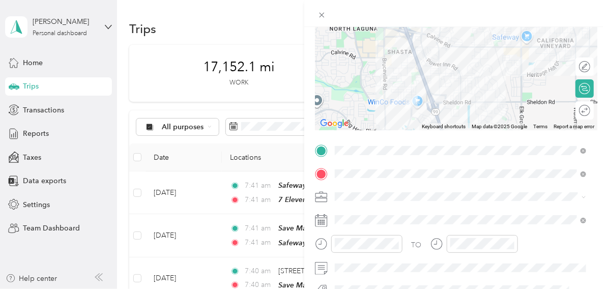
scroll to position [0, 0]
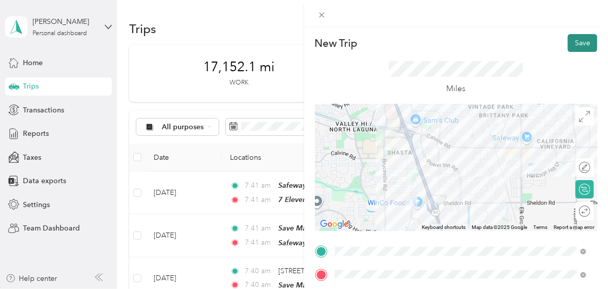
click at [567, 41] on button "Save" at bounding box center [581, 43] width 29 height 18
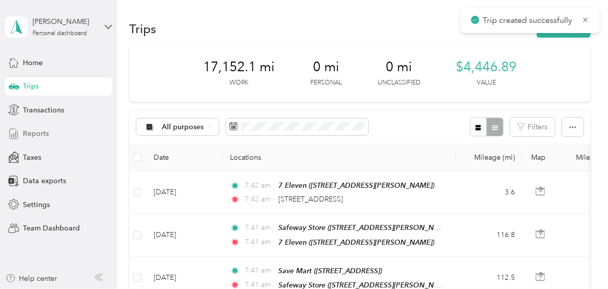
click at [39, 132] on span "Reports" at bounding box center [36, 133] width 26 height 11
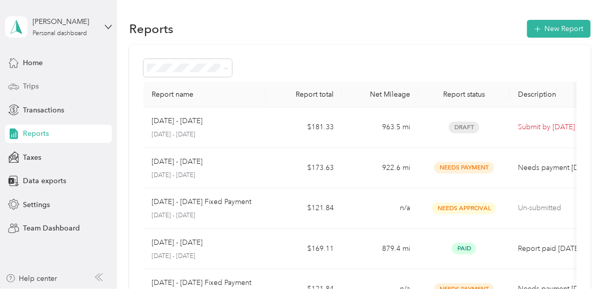
click at [35, 82] on span "Trips" at bounding box center [31, 86] width 16 height 11
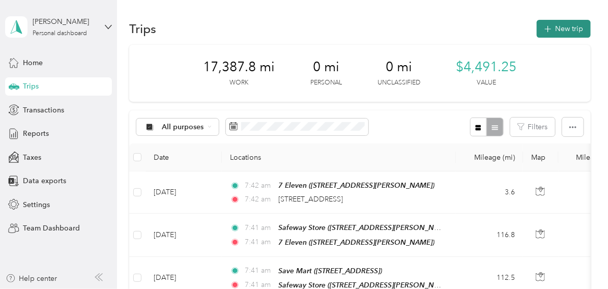
click at [566, 26] on button "New trip" at bounding box center [563, 29] width 54 height 18
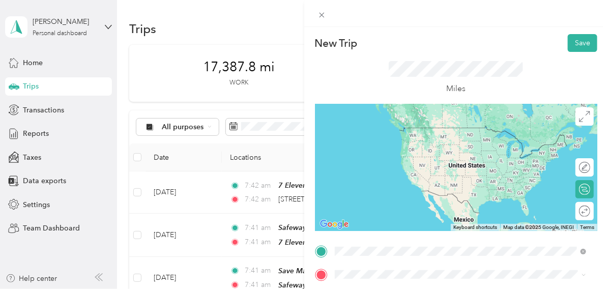
click at [377, 189] on div "[STREET_ADDRESS][US_STATE]" at bounding box center [460, 196] width 245 height 14
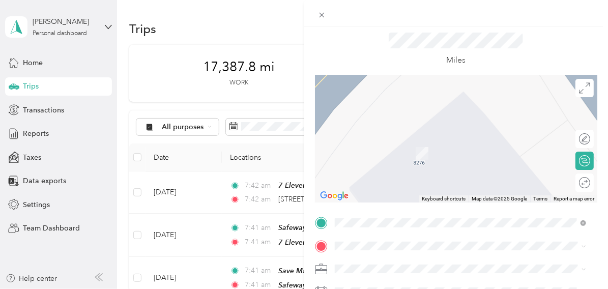
scroll to position [50, 0]
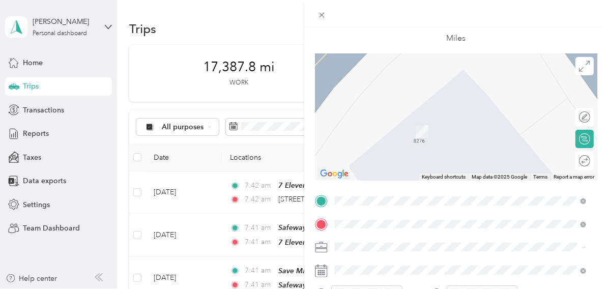
click at [420, 107] on div "TEAM Foods Co" at bounding box center [386, 105] width 67 height 13
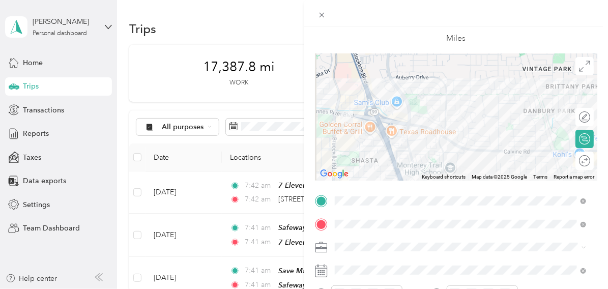
scroll to position [101, 0]
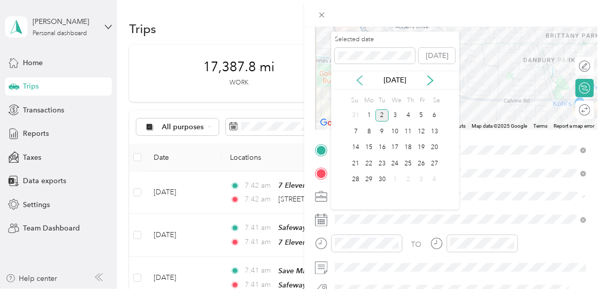
click at [360, 79] on icon at bounding box center [359, 80] width 10 height 10
click at [392, 179] on div "27" at bounding box center [394, 179] width 13 height 13
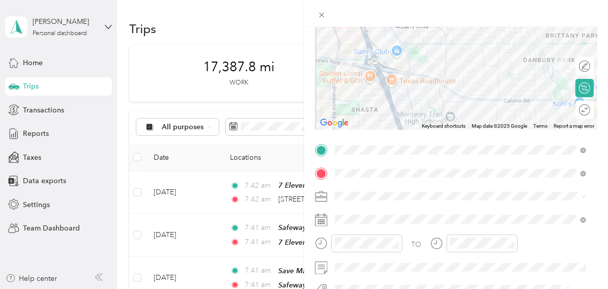
scroll to position [0, 0]
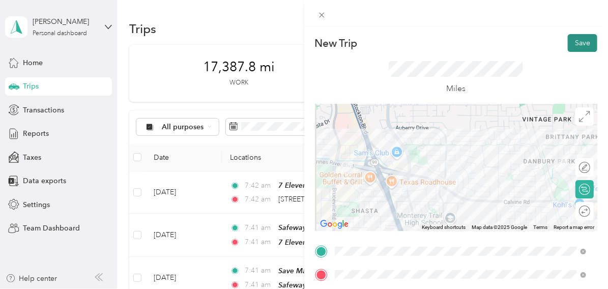
click at [578, 43] on button "Save" at bounding box center [581, 43] width 29 height 18
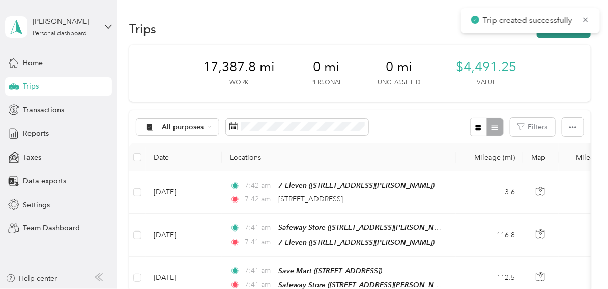
click at [563, 35] on button "New trip" at bounding box center [563, 29] width 54 height 18
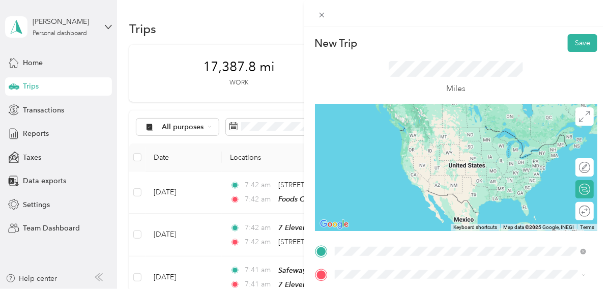
click at [420, 136] on div "TEAM Foods Co" at bounding box center [386, 133] width 67 height 13
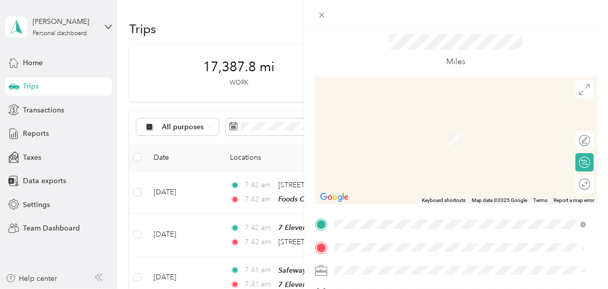
scroll to position [50, 0]
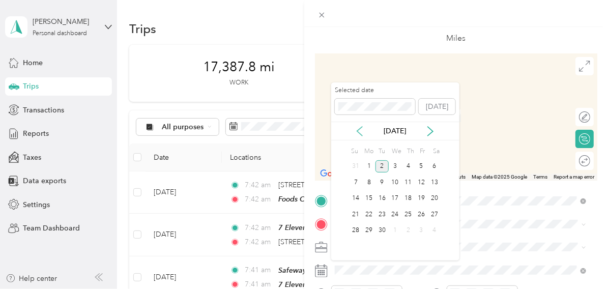
click at [359, 135] on icon at bounding box center [359, 131] width 10 height 10
click at [396, 230] on div "27" at bounding box center [394, 230] width 13 height 13
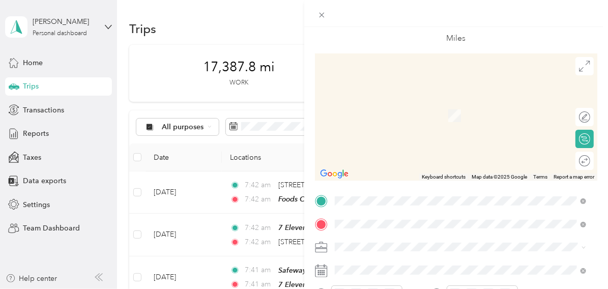
click at [418, 150] on span "[STREET_ADDRESS]" at bounding box center [385, 153] width 65 height 9
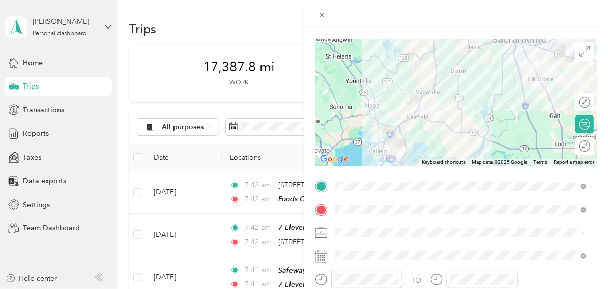
scroll to position [0, 0]
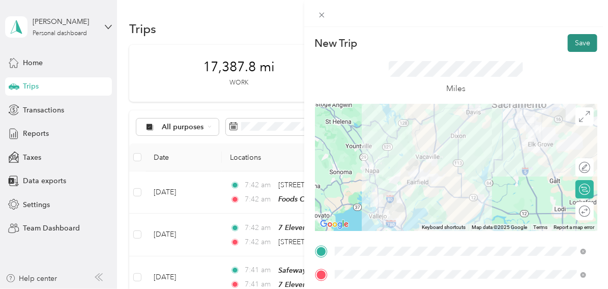
click at [568, 44] on button "Save" at bounding box center [581, 43] width 29 height 18
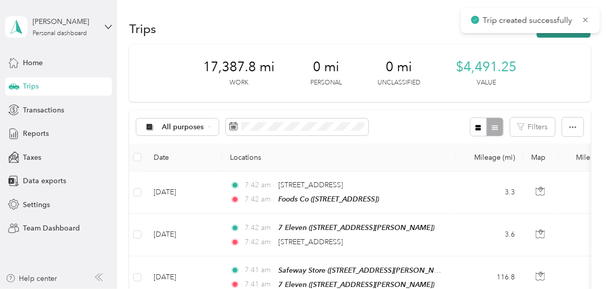
click at [563, 34] on button "New trip" at bounding box center [563, 29] width 54 height 18
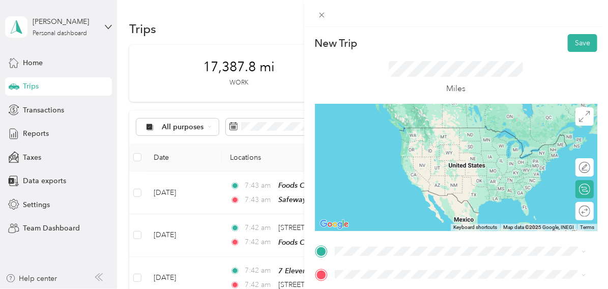
click at [394, 144] on div "TEAM Safeway Fuel Station [STREET_ADDRESS]" at bounding box center [405, 134] width 105 height 25
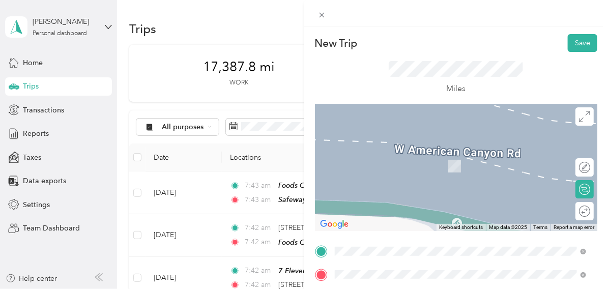
click at [412, 170] on span "[STREET_ADDRESS][PERSON_NAME]" at bounding box center [413, 169] width 121 height 9
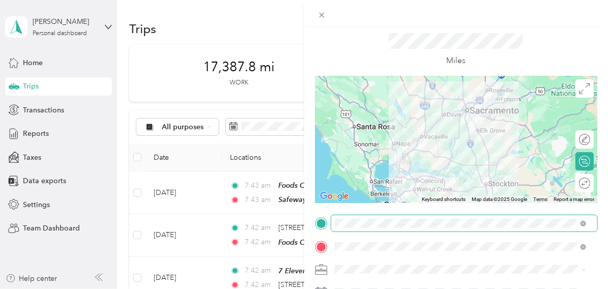
scroll to position [50, 0]
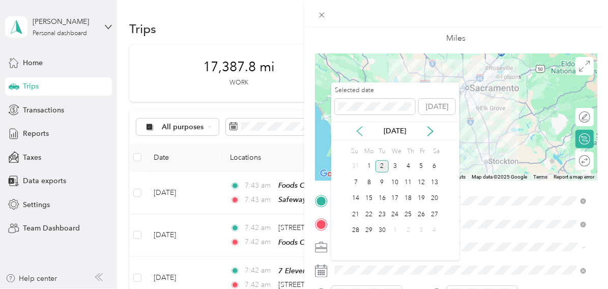
click at [359, 130] on icon at bounding box center [359, 131] width 10 height 10
click at [396, 231] on div "27" at bounding box center [394, 230] width 13 height 13
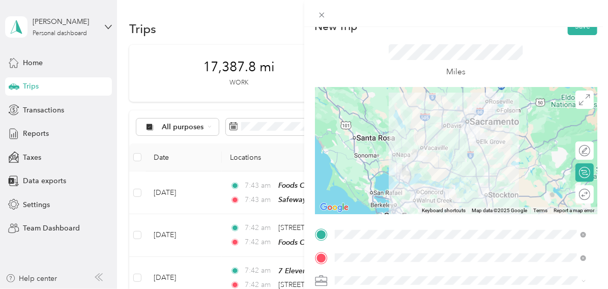
scroll to position [0, 0]
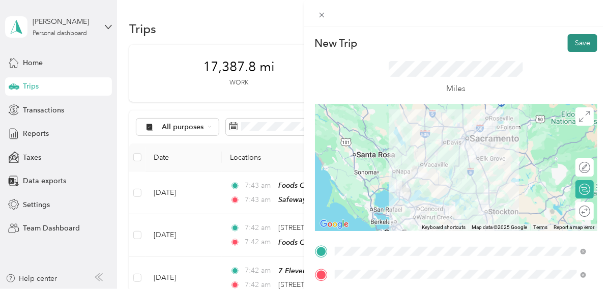
click at [574, 44] on button "Save" at bounding box center [581, 43] width 29 height 18
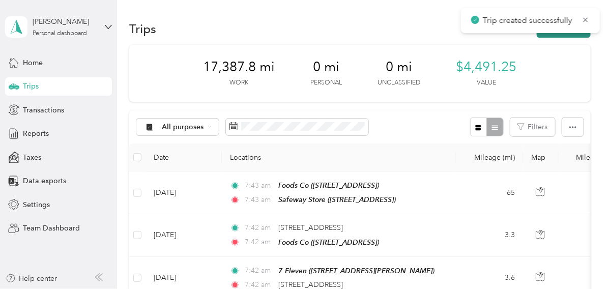
click at [557, 35] on button "New trip" at bounding box center [563, 29] width 54 height 18
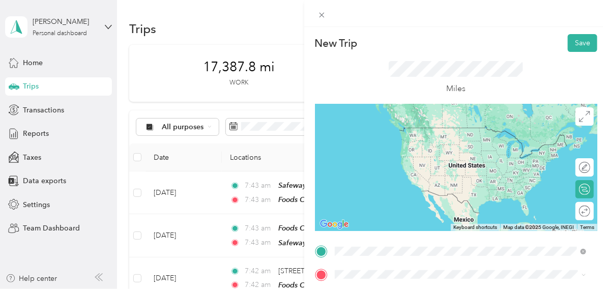
click at [408, 184] on span "[STREET_ADDRESS][PERSON_NAME]" at bounding box center [413, 185] width 121 height 9
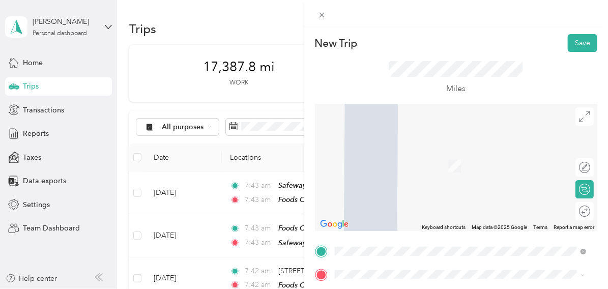
click at [410, 251] on span "[STREET_ADDRESS][US_STATE]" at bounding box center [404, 246] width 102 height 9
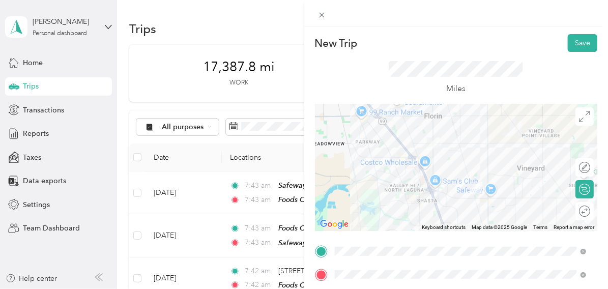
scroll to position [50, 0]
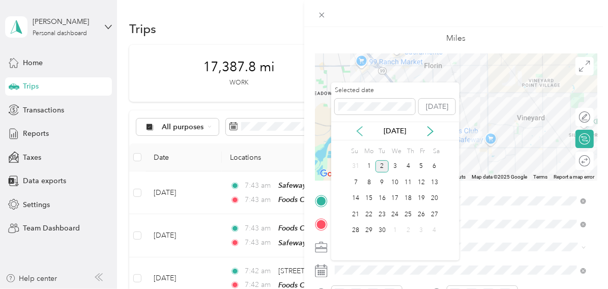
click at [361, 127] on icon at bounding box center [359, 131] width 5 height 9
click at [397, 231] on div "27" at bounding box center [394, 230] width 13 height 13
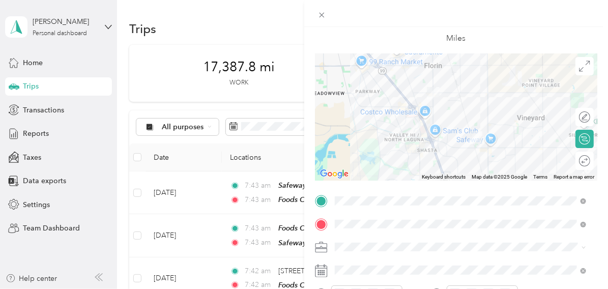
scroll to position [0, 0]
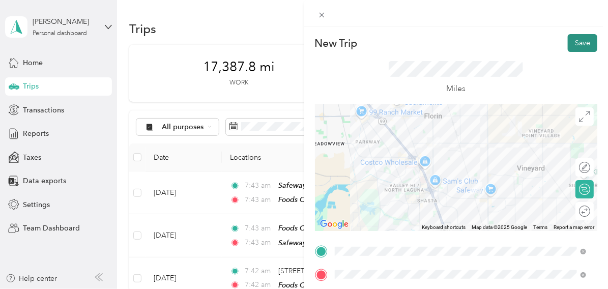
click at [573, 36] on button "Save" at bounding box center [581, 43] width 29 height 18
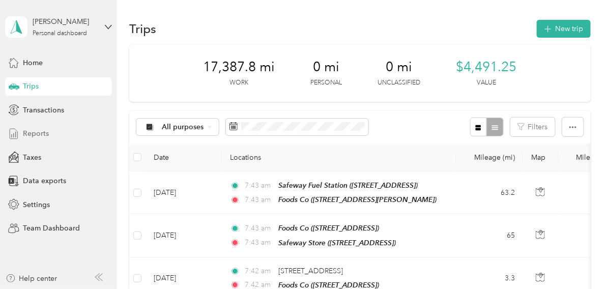
click at [37, 132] on span "Reports" at bounding box center [36, 133] width 26 height 11
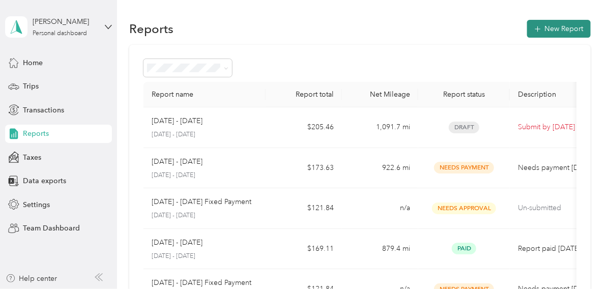
click at [566, 28] on button "New Report" at bounding box center [559, 29] width 64 height 18
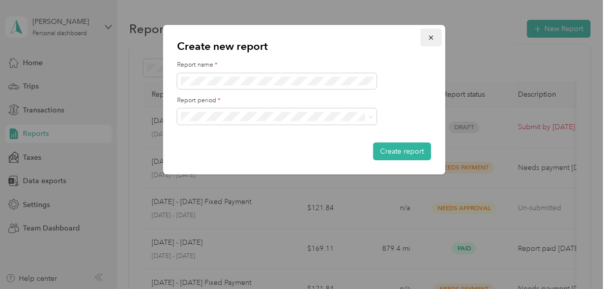
click at [432, 38] on icon "button" at bounding box center [430, 37] width 7 height 7
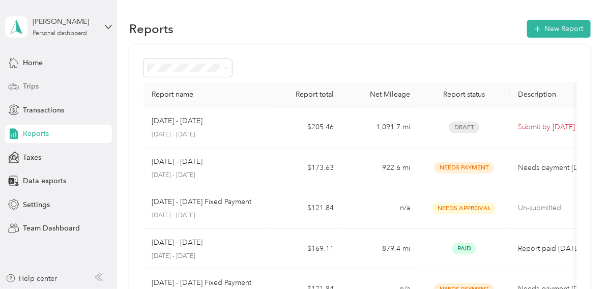
click at [38, 84] on span "Trips" at bounding box center [31, 86] width 16 height 11
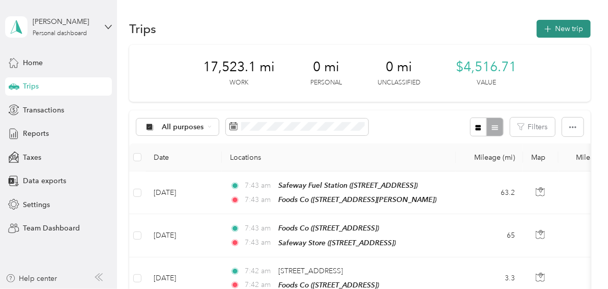
click at [569, 25] on button "New trip" at bounding box center [563, 29] width 54 height 18
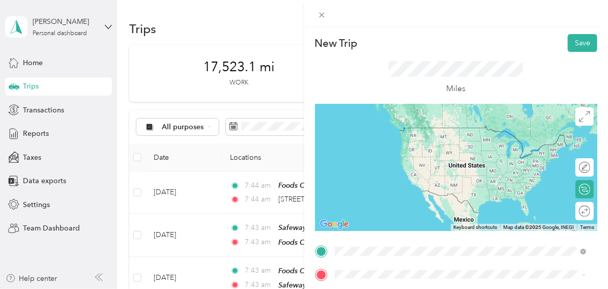
click at [391, 226] on span "[STREET_ADDRESS][US_STATE]" at bounding box center [404, 223] width 102 height 9
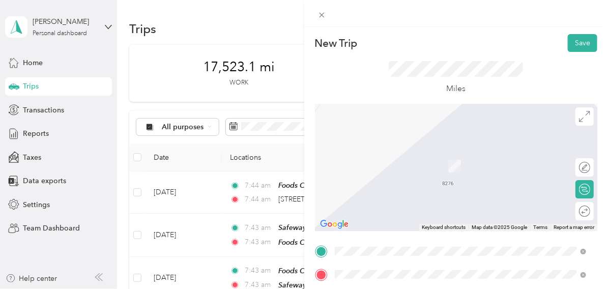
click at [402, 166] on span "[STREET_ADDRESS]" at bounding box center [385, 169] width 65 height 9
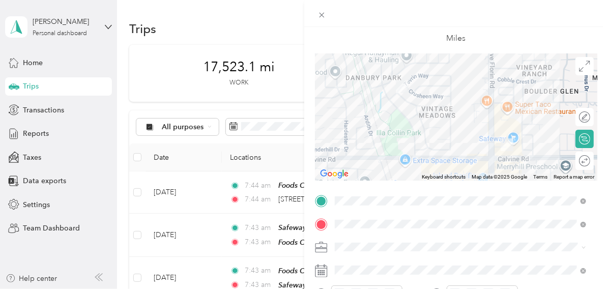
scroll to position [101, 0]
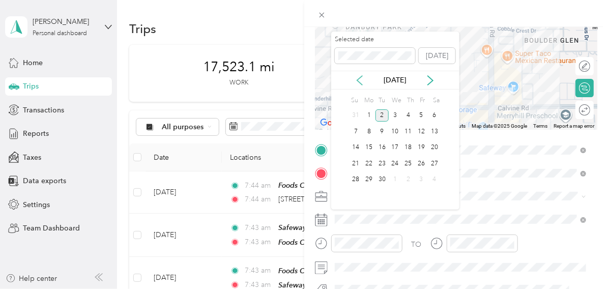
click at [360, 83] on icon at bounding box center [359, 80] width 10 height 10
click at [419, 179] on div "29" at bounding box center [420, 179] width 13 height 13
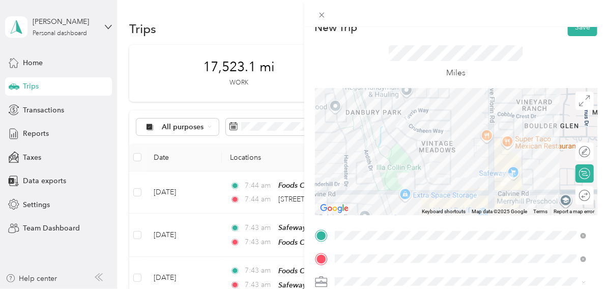
scroll to position [0, 0]
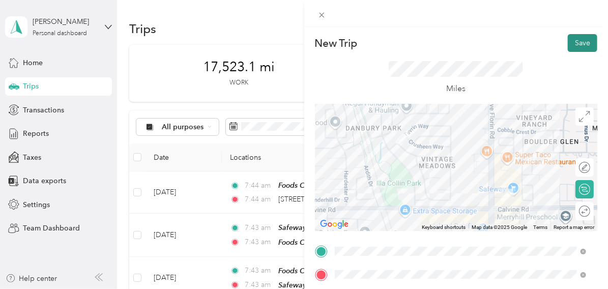
click at [580, 39] on button "Save" at bounding box center [581, 43] width 29 height 18
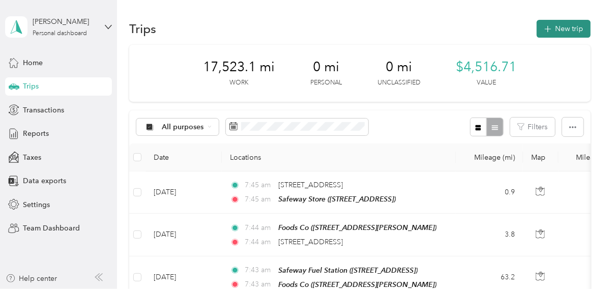
click at [566, 35] on button "New trip" at bounding box center [563, 29] width 54 height 18
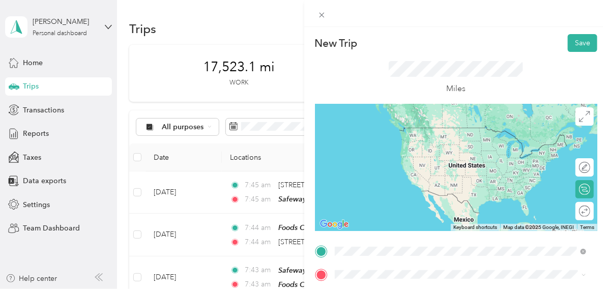
click at [423, 140] on div "TEAM Safeway Store [STREET_ADDRESS]" at bounding box center [394, 139] width 83 height 25
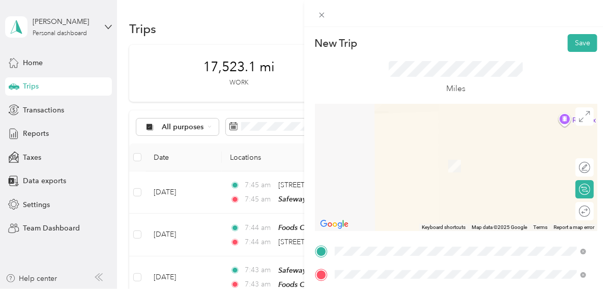
click at [408, 169] on span "[STREET_ADDRESS][PERSON_NAME]" at bounding box center [413, 169] width 121 height 9
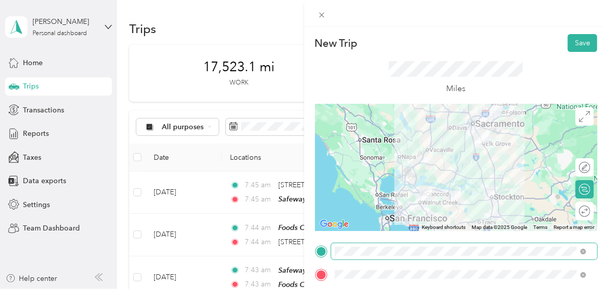
scroll to position [50, 0]
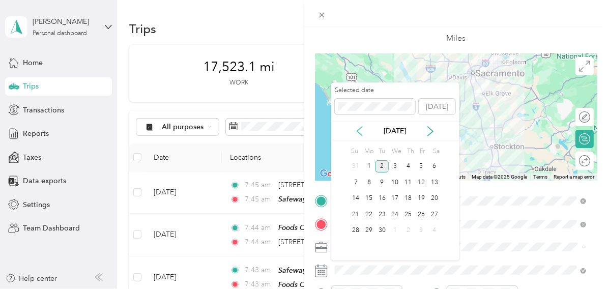
click at [356, 132] on icon at bounding box center [359, 131] width 10 height 10
click at [420, 232] on div "29" at bounding box center [420, 230] width 13 height 13
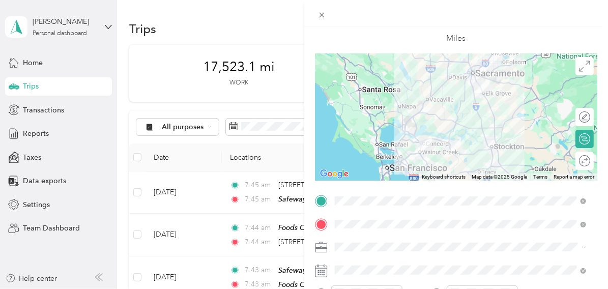
scroll to position [0, 0]
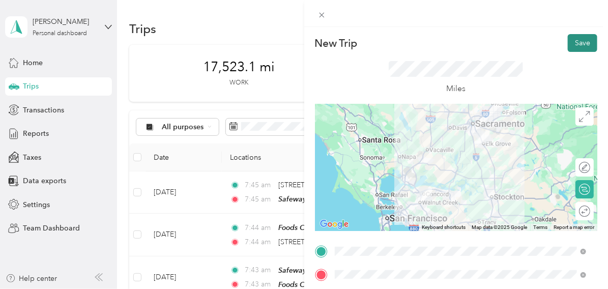
click at [579, 40] on button "Save" at bounding box center [581, 43] width 29 height 18
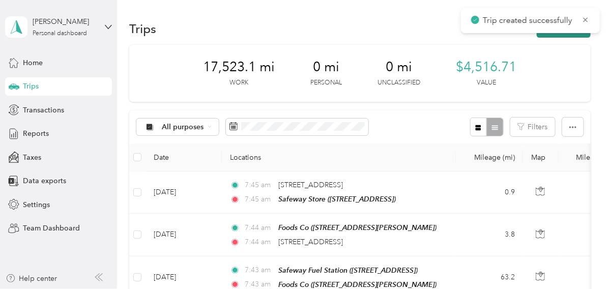
click at [564, 34] on button "New trip" at bounding box center [563, 29] width 54 height 18
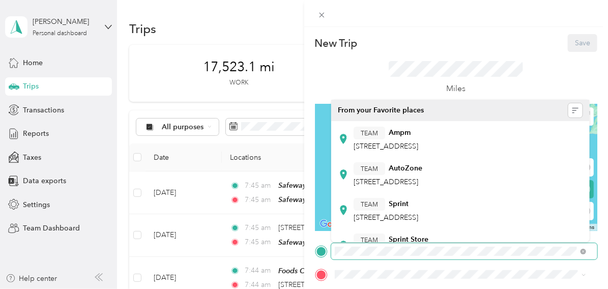
click at [331, 252] on span at bounding box center [464, 251] width 266 height 16
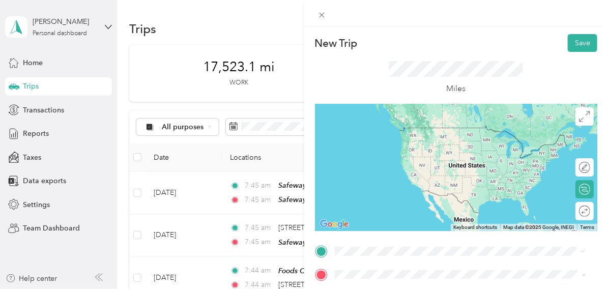
click at [411, 144] on span "[STREET_ADDRESS][PERSON_NAME]" at bounding box center [413, 146] width 121 height 9
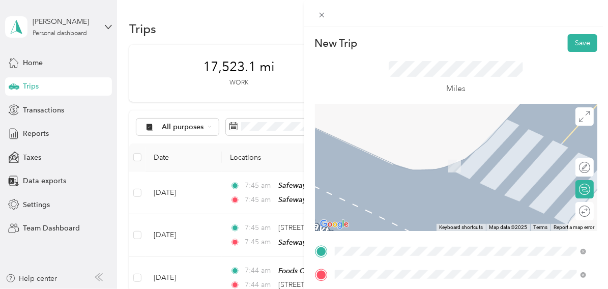
click at [371, 202] on span "[STREET_ADDRESS]" at bounding box center [385, 204] width 65 height 9
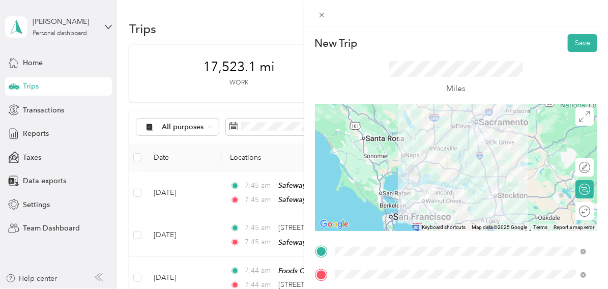
scroll to position [101, 0]
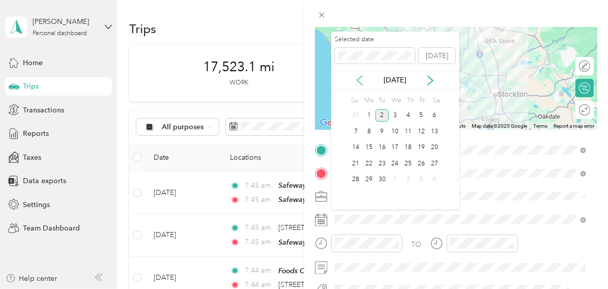
click at [358, 76] on icon at bounding box center [359, 80] width 10 height 10
click at [422, 177] on div "29" at bounding box center [420, 179] width 13 height 13
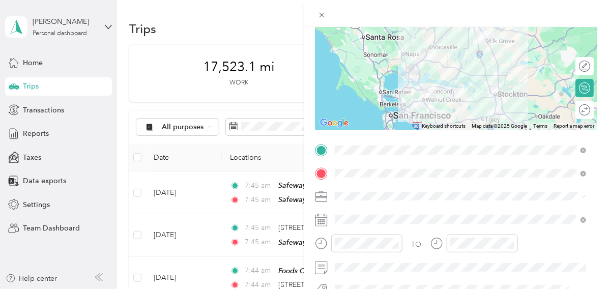
scroll to position [0, 0]
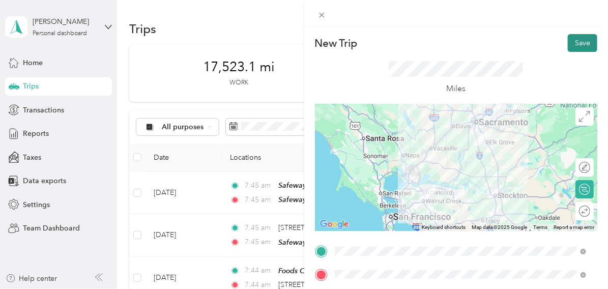
click at [573, 42] on button "Save" at bounding box center [581, 43] width 29 height 18
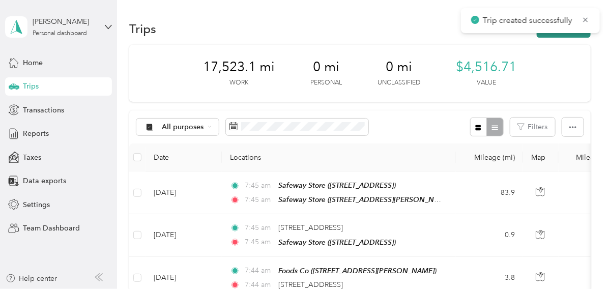
click at [559, 35] on button "New trip" at bounding box center [563, 29] width 54 height 18
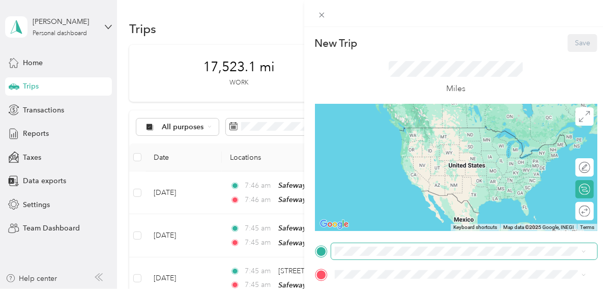
scroll to position [101, 0]
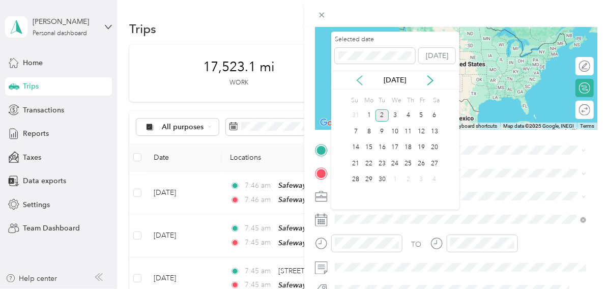
click at [356, 78] on icon at bounding box center [359, 80] width 10 height 10
click at [417, 180] on div "29" at bounding box center [420, 179] width 13 height 13
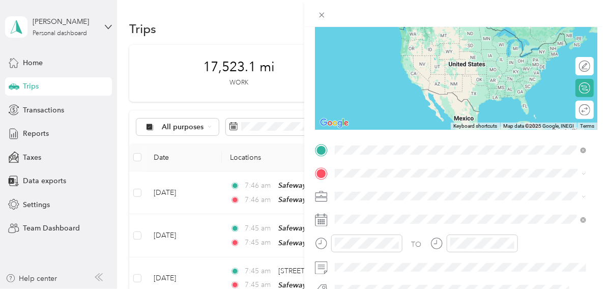
click at [418, 46] on span "[STREET_ADDRESS]" at bounding box center [385, 44] width 65 height 9
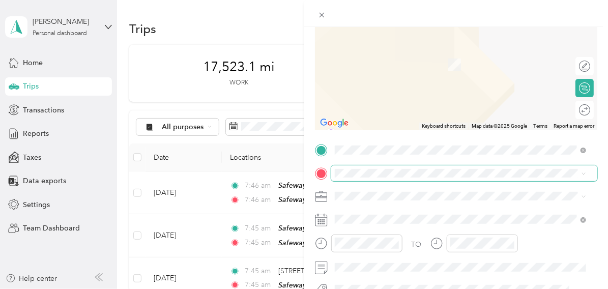
click at [352, 178] on span at bounding box center [464, 173] width 266 height 16
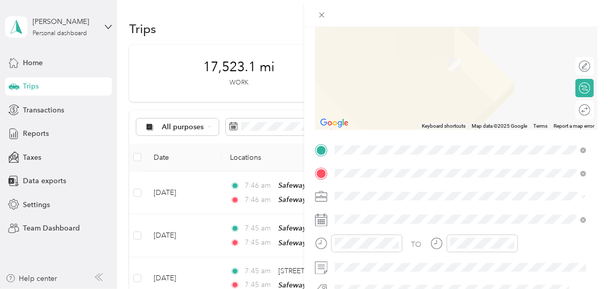
click at [383, 210] on span "[STREET_ADDRESS][US_STATE]" at bounding box center [404, 208] width 102 height 9
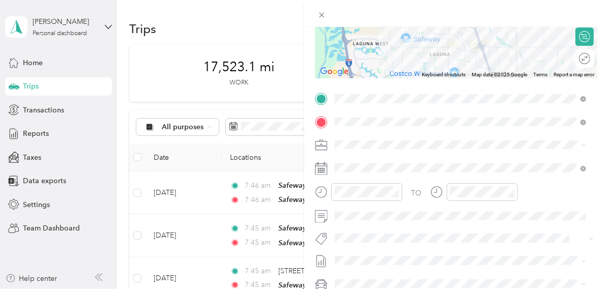
scroll to position [0, 0]
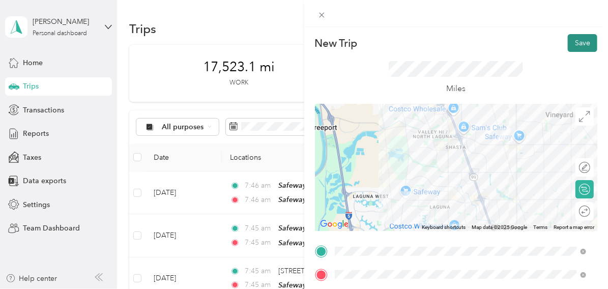
click at [576, 44] on button "Save" at bounding box center [581, 43] width 29 height 18
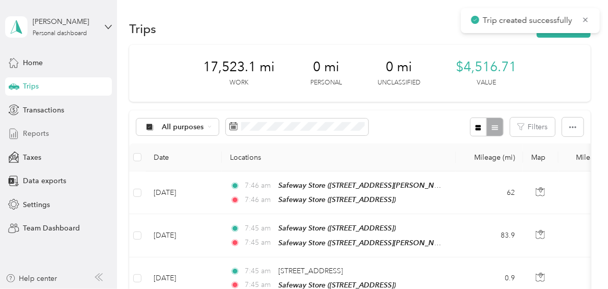
click at [33, 131] on span "Reports" at bounding box center [36, 133] width 26 height 11
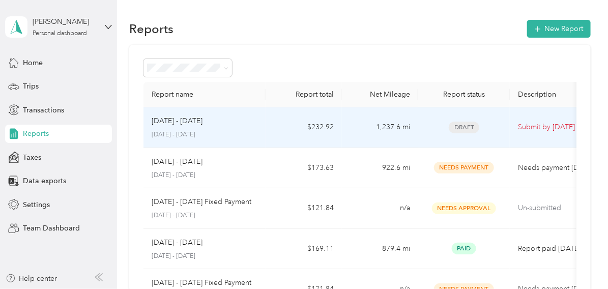
click at [189, 118] on p "[DATE] - [DATE]" at bounding box center [177, 120] width 51 height 11
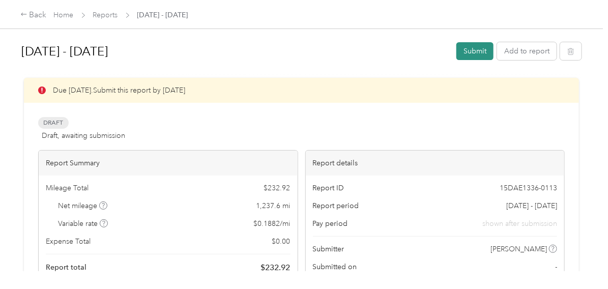
click at [473, 51] on button "Submit" at bounding box center [474, 51] width 37 height 18
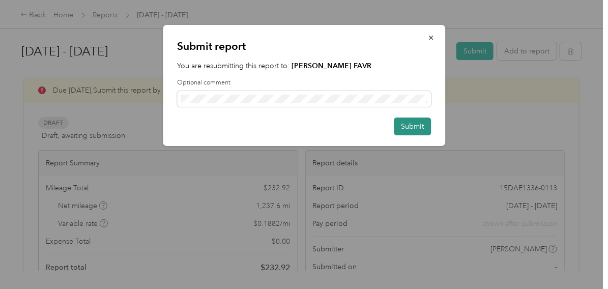
click at [408, 126] on button "Submit" at bounding box center [412, 126] width 37 height 18
